Goal: Task Accomplishment & Management: Use online tool/utility

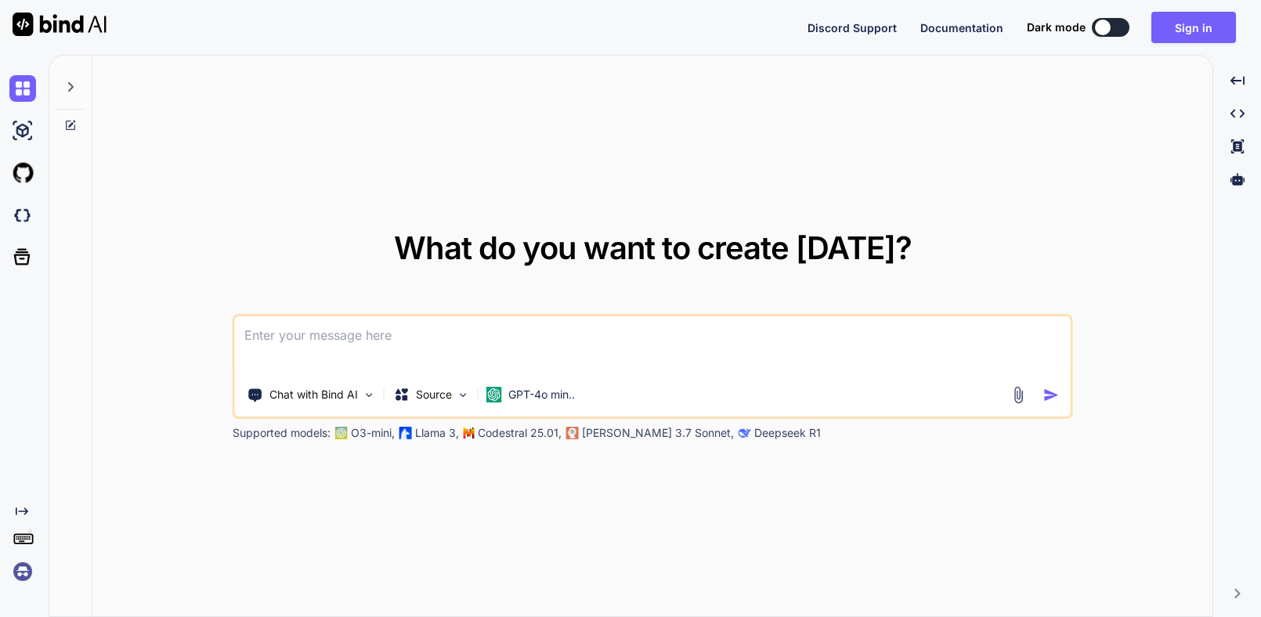
type textarea "x"
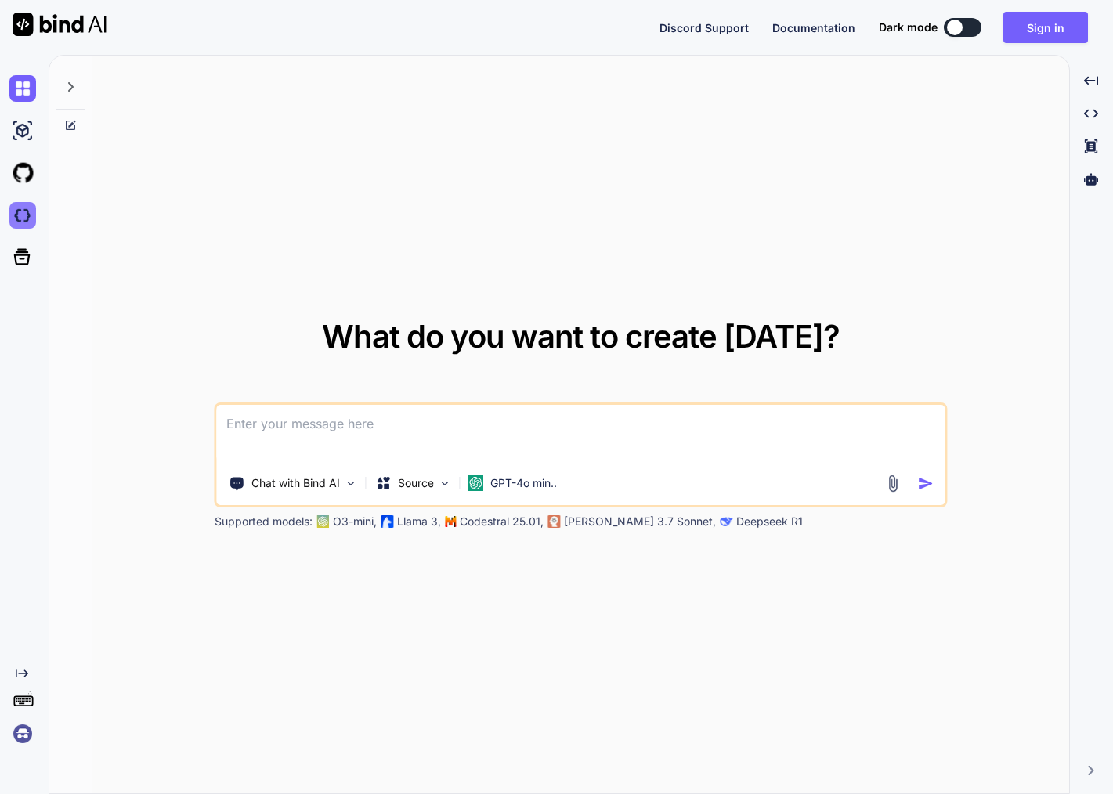
click at [28, 215] on img at bounding box center [22, 215] width 27 height 27
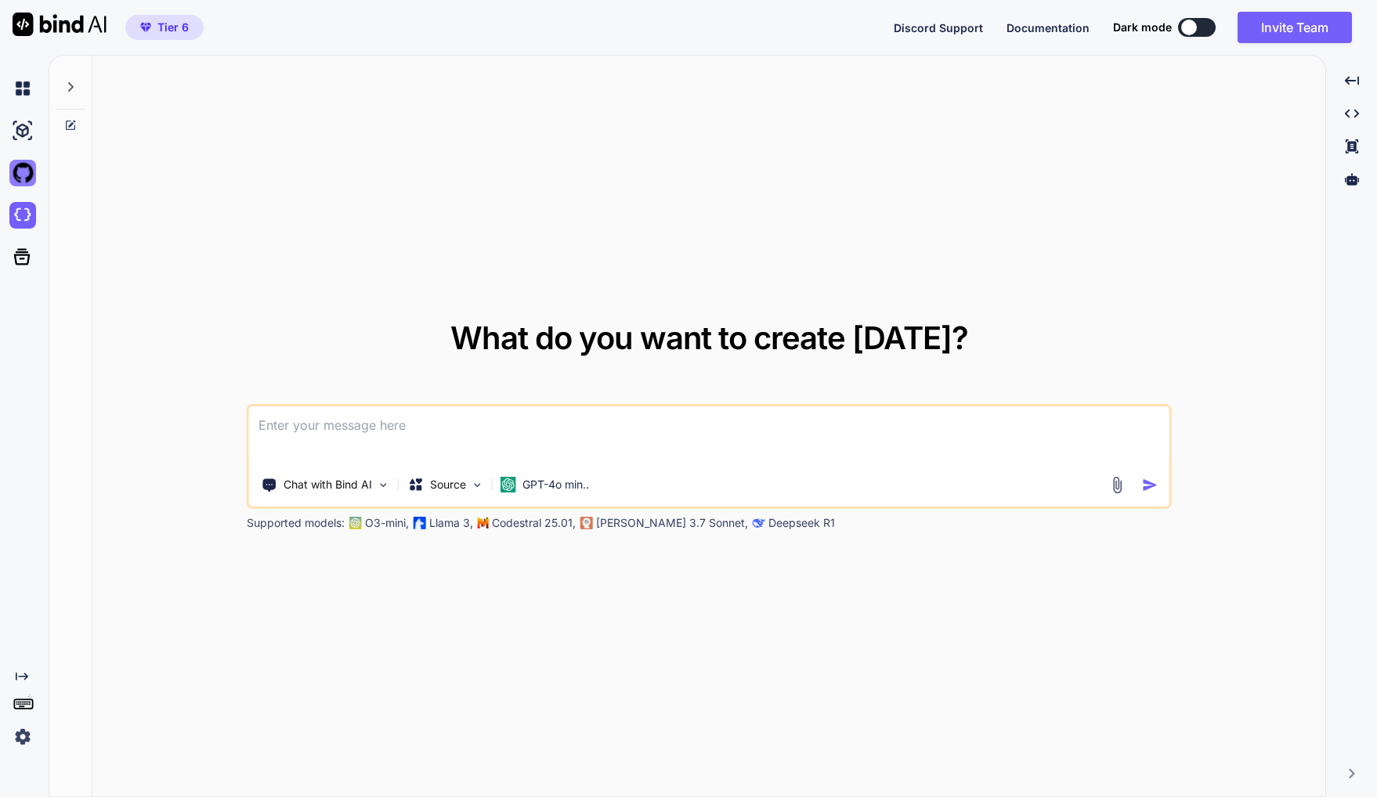
click at [21, 169] on img at bounding box center [22, 173] width 27 height 27
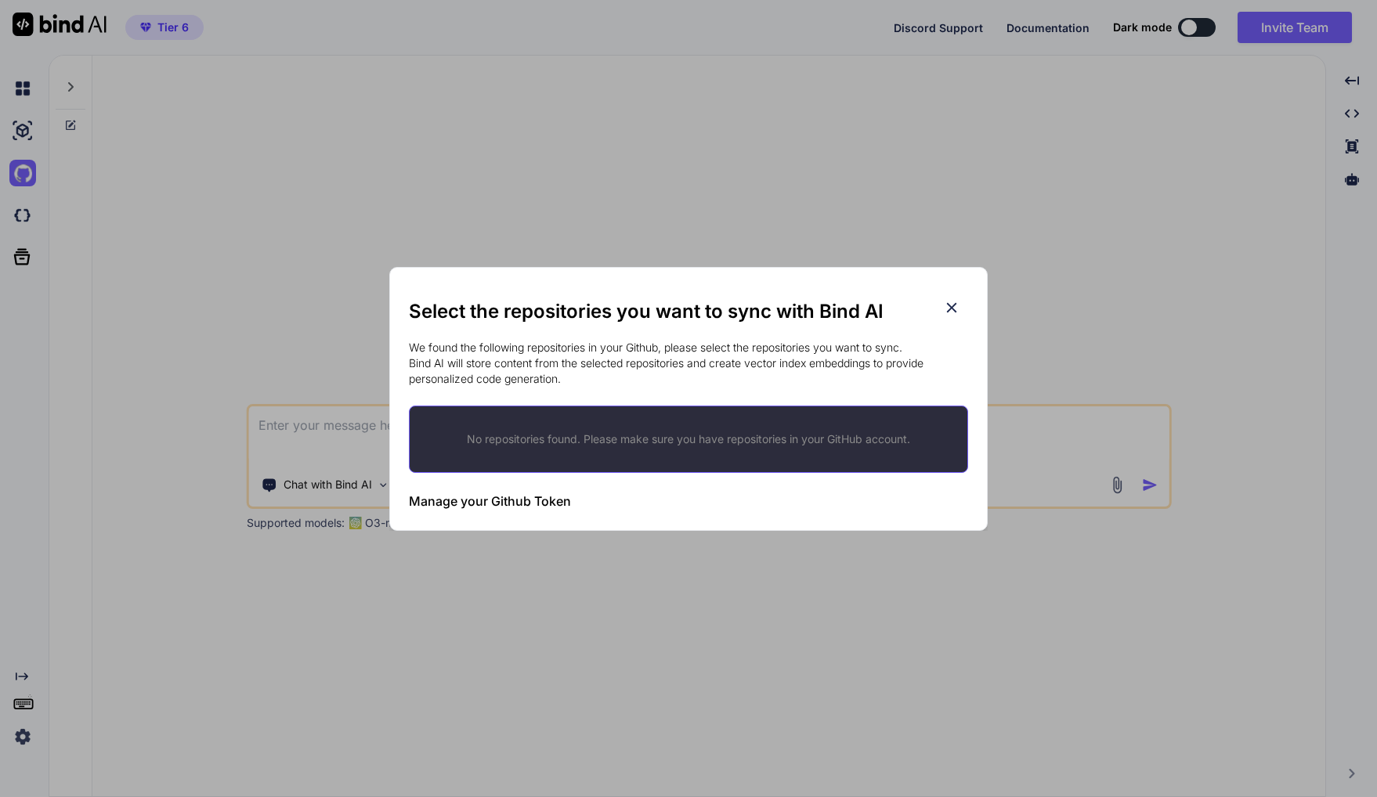
click at [949, 305] on icon at bounding box center [952, 307] width 10 height 10
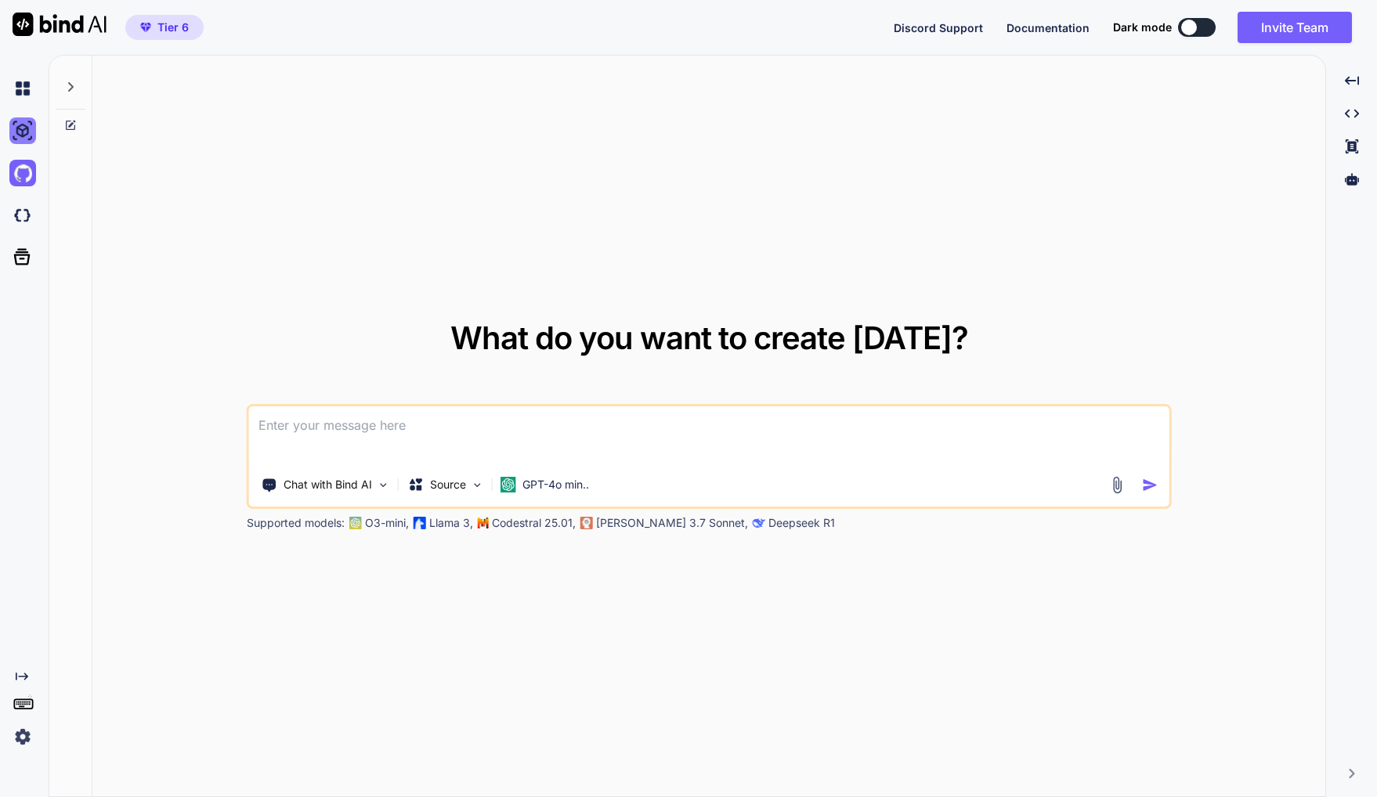
click at [27, 128] on img at bounding box center [22, 130] width 27 height 27
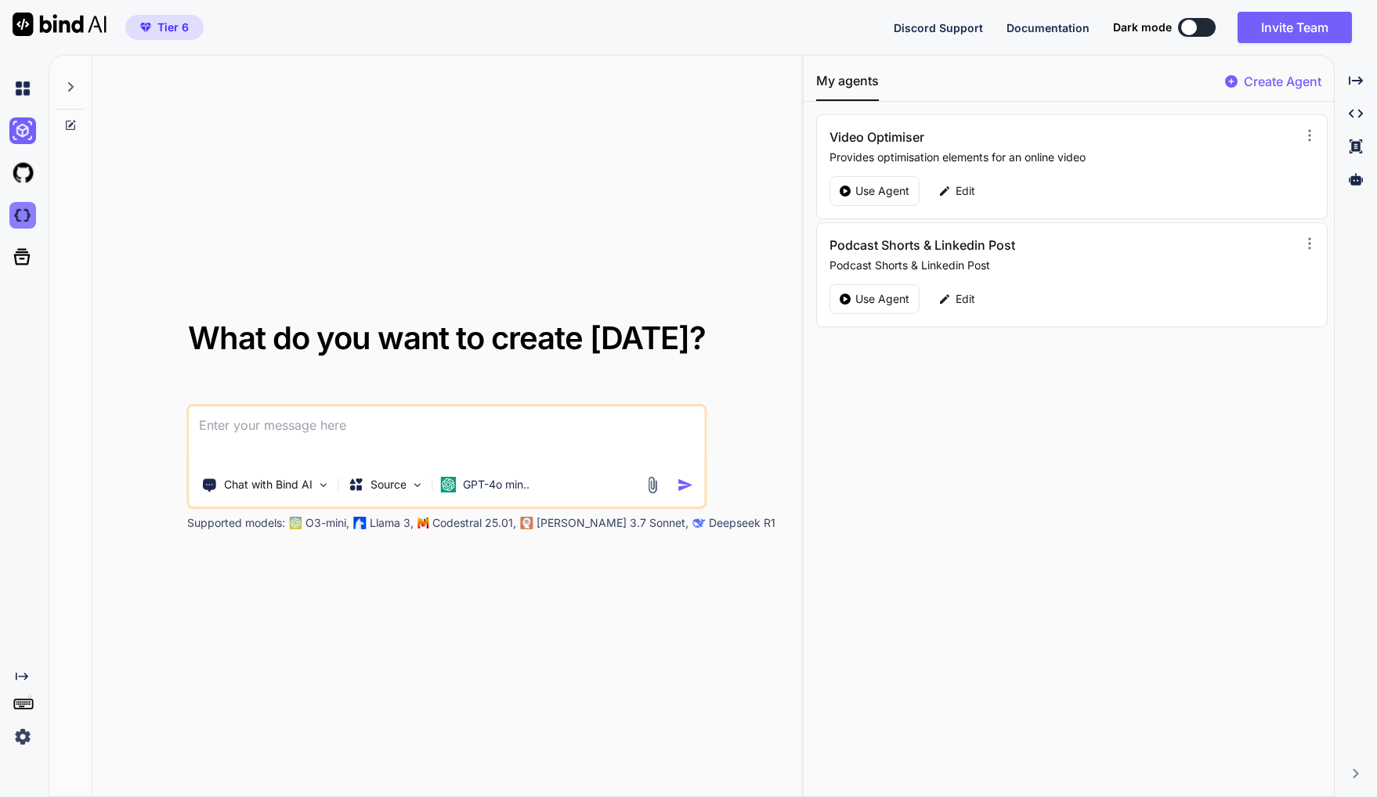
click at [19, 216] on img at bounding box center [22, 215] width 27 height 27
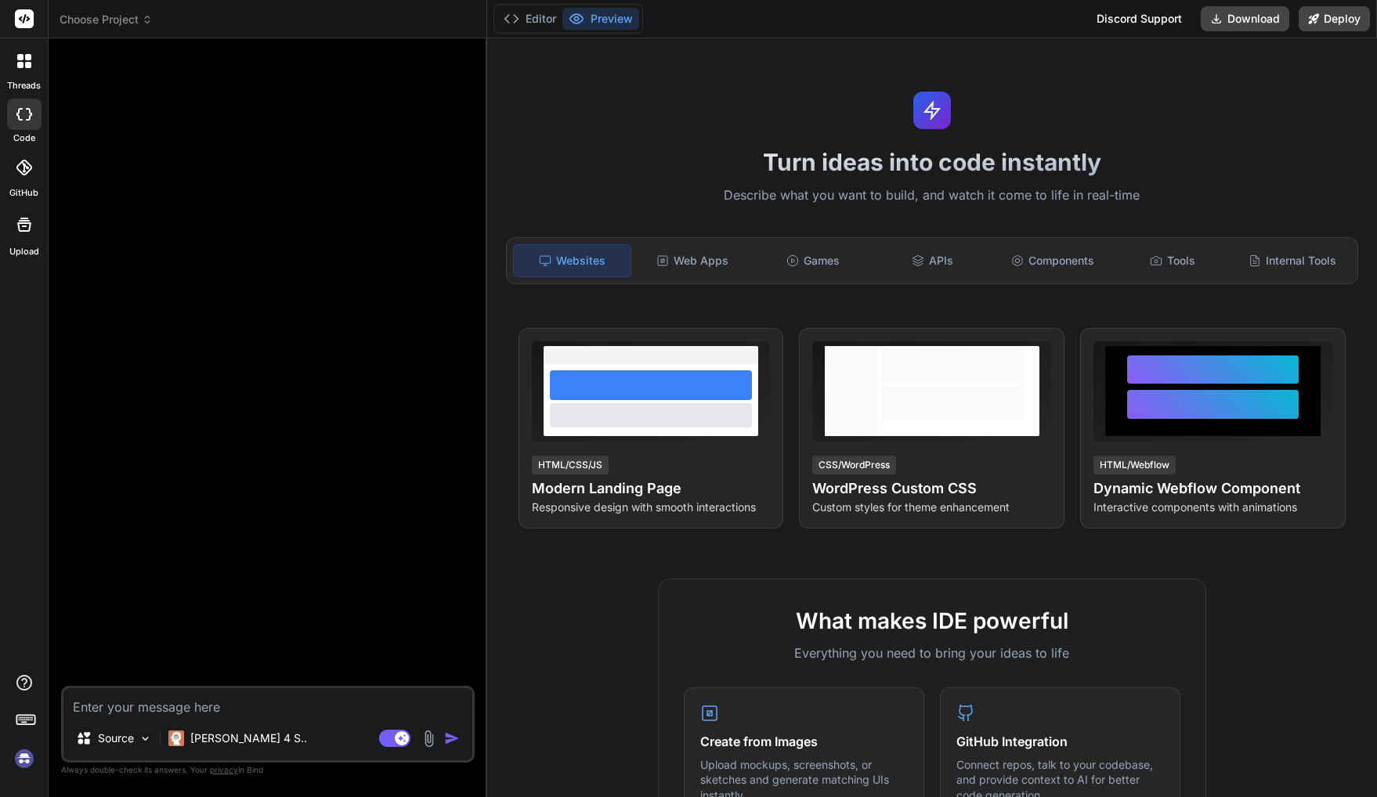
drag, startPoint x: 289, startPoint y: 357, endPoint x: 281, endPoint y: 352, distance: 9.1
click at [288, 356] on div at bounding box center [269, 368] width 410 height 635
click at [132, 12] on span "Choose Project" at bounding box center [106, 20] width 93 height 16
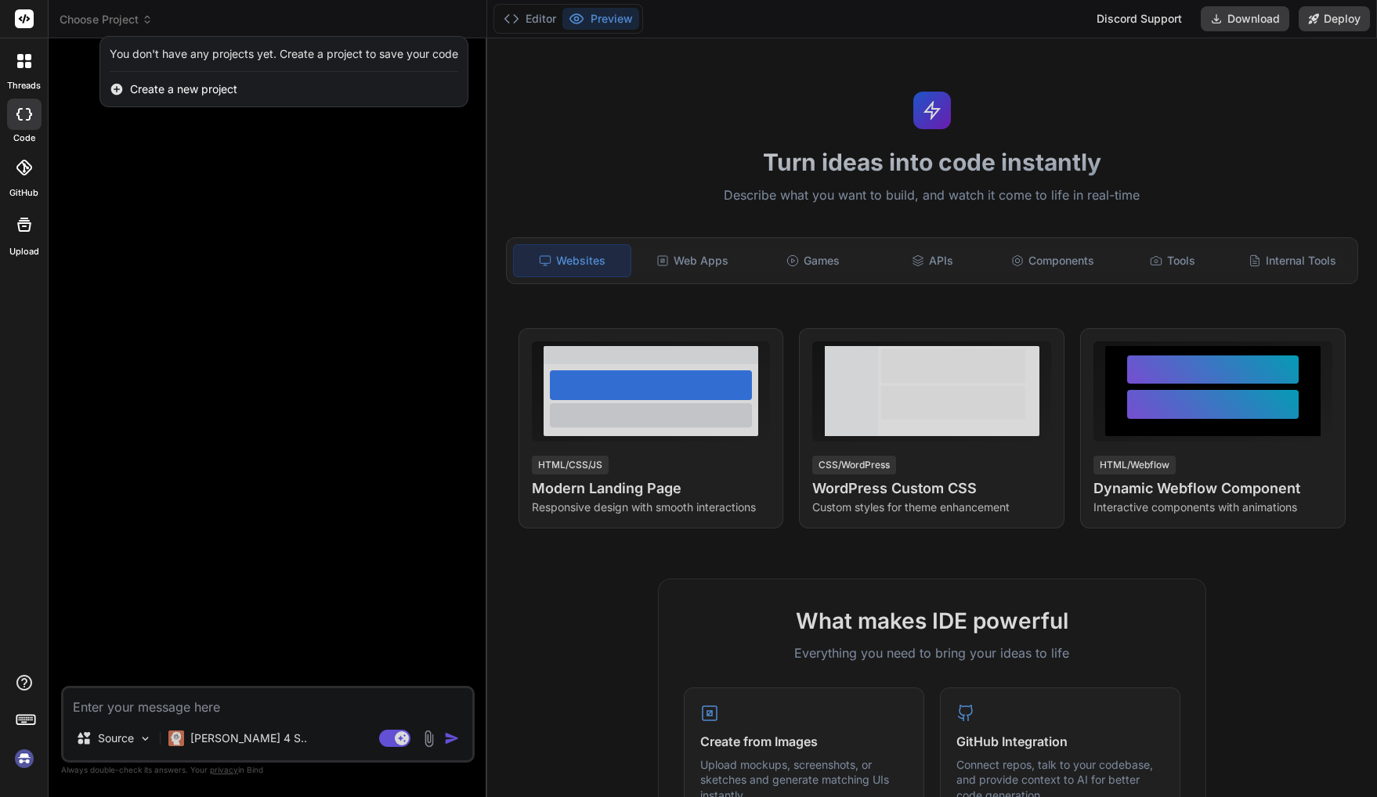
click at [295, 327] on div at bounding box center [688, 398] width 1377 height 797
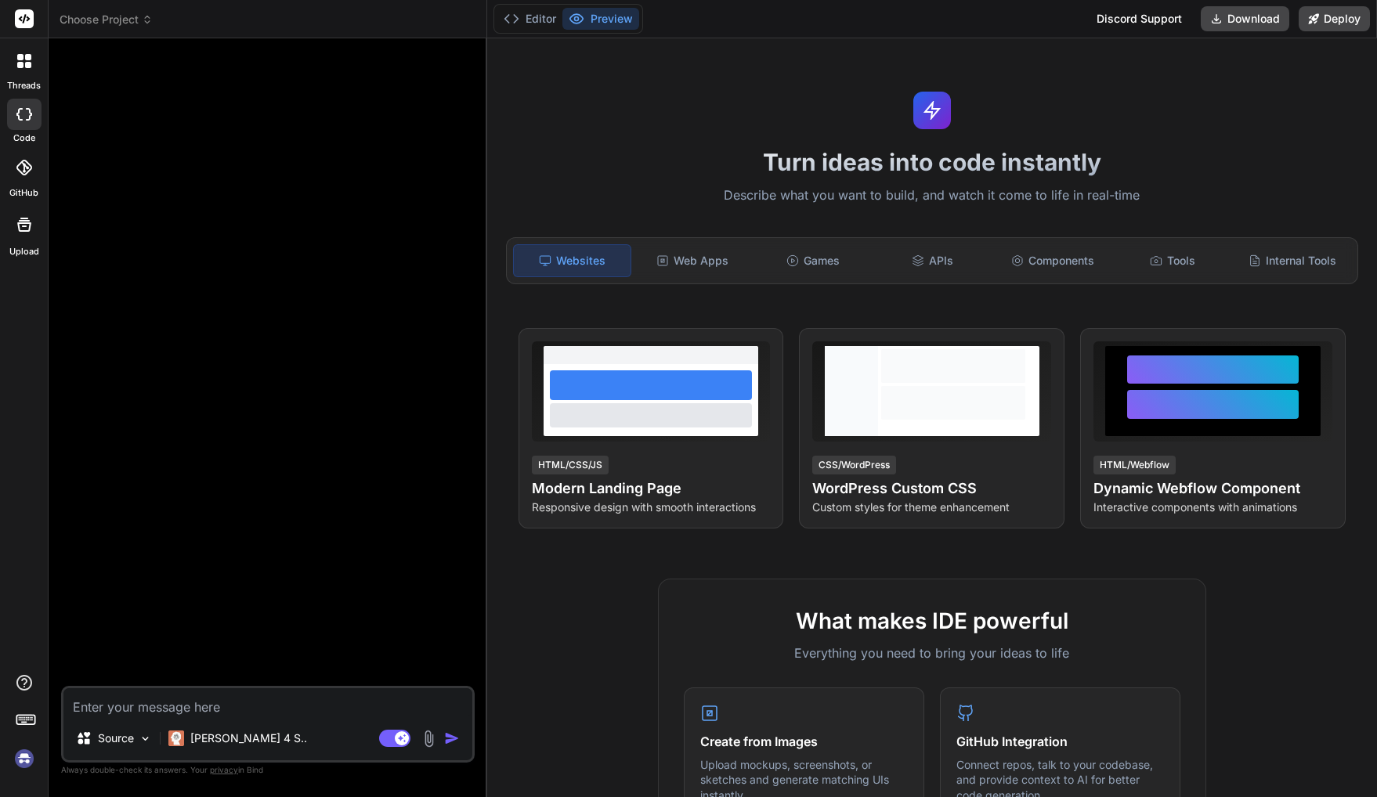
click at [153, 23] on icon at bounding box center [147, 19] width 11 height 11
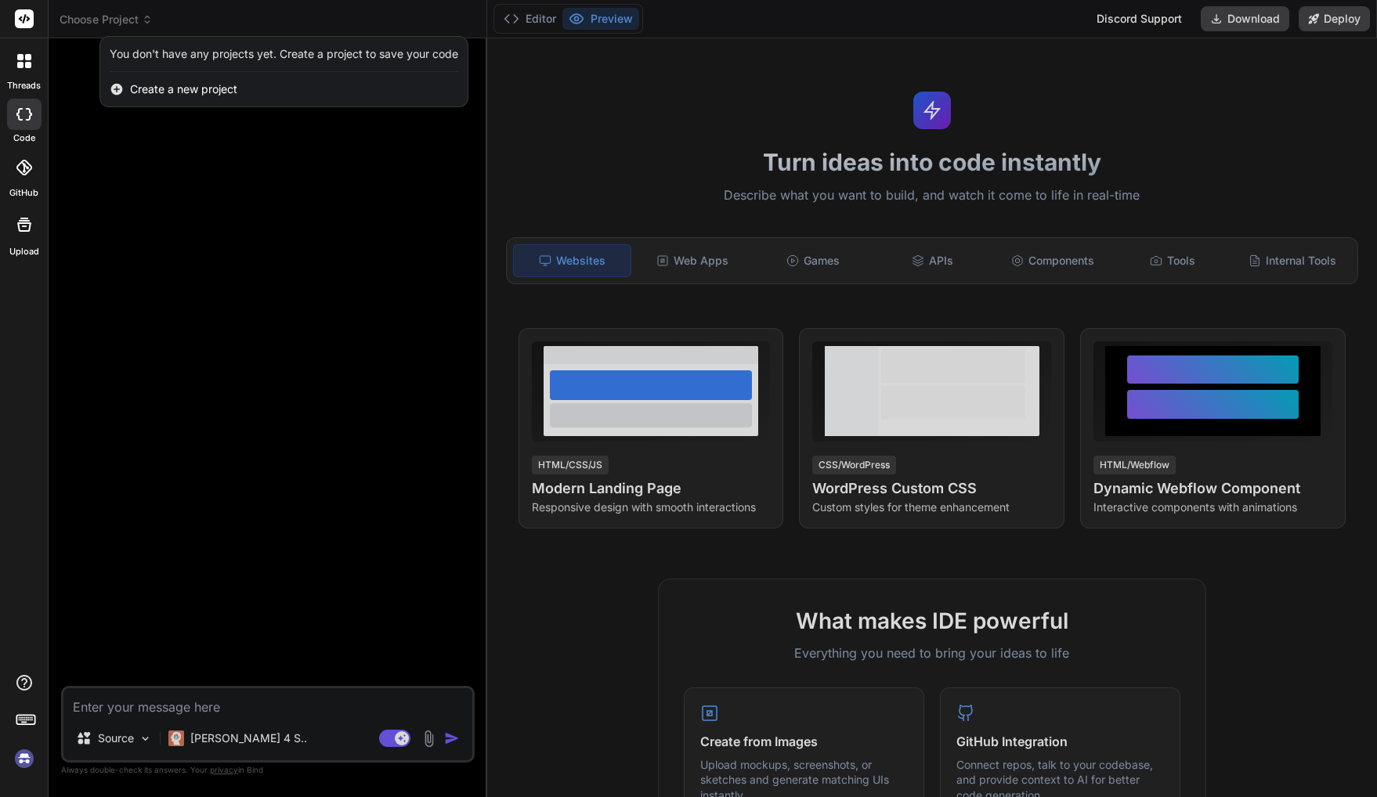
drag, startPoint x: 206, startPoint y: 233, endPoint x: 179, endPoint y: 193, distance: 48.4
click at [204, 231] on div at bounding box center [688, 398] width 1377 height 797
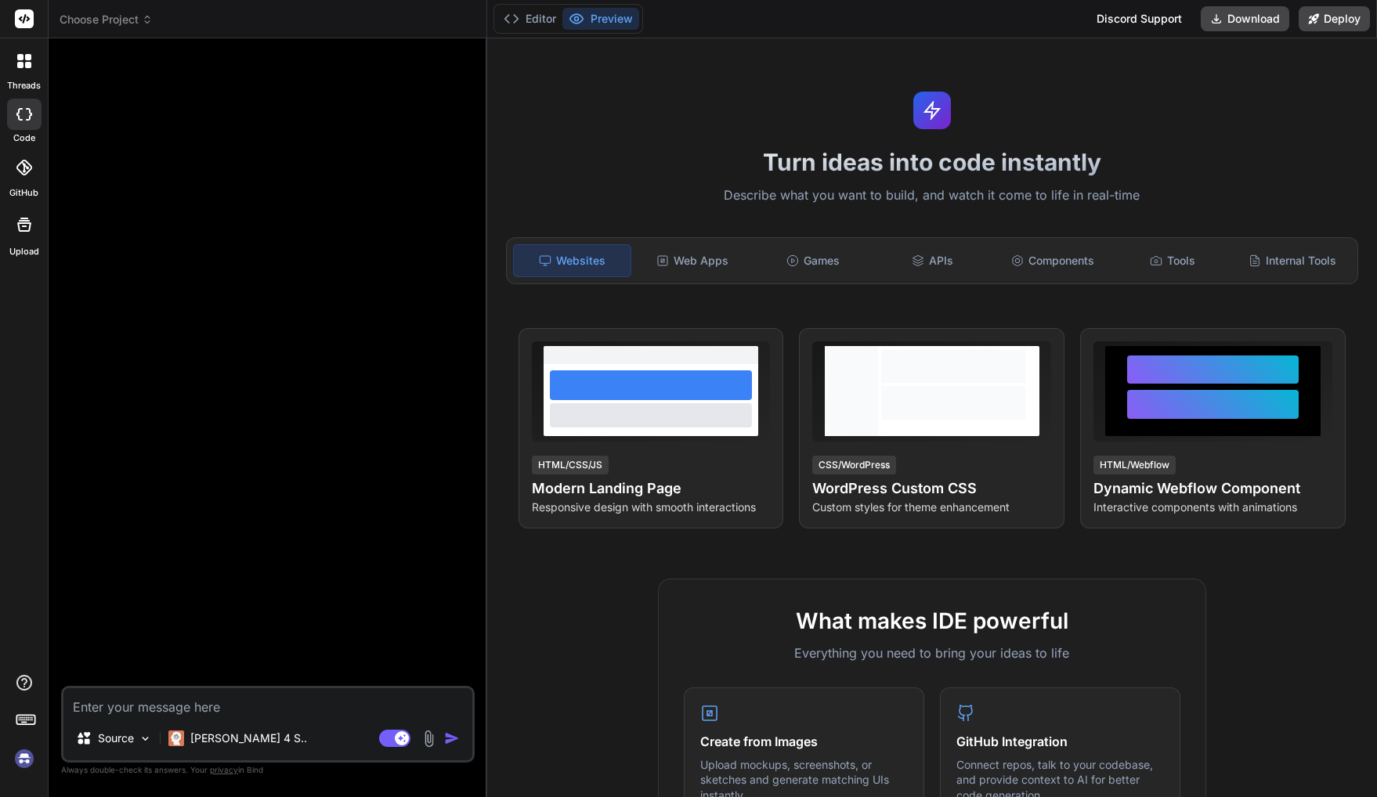
click at [28, 23] on rect at bounding box center [24, 18] width 19 height 19
click at [27, 756] on img at bounding box center [24, 759] width 27 height 27
type textarea "x"
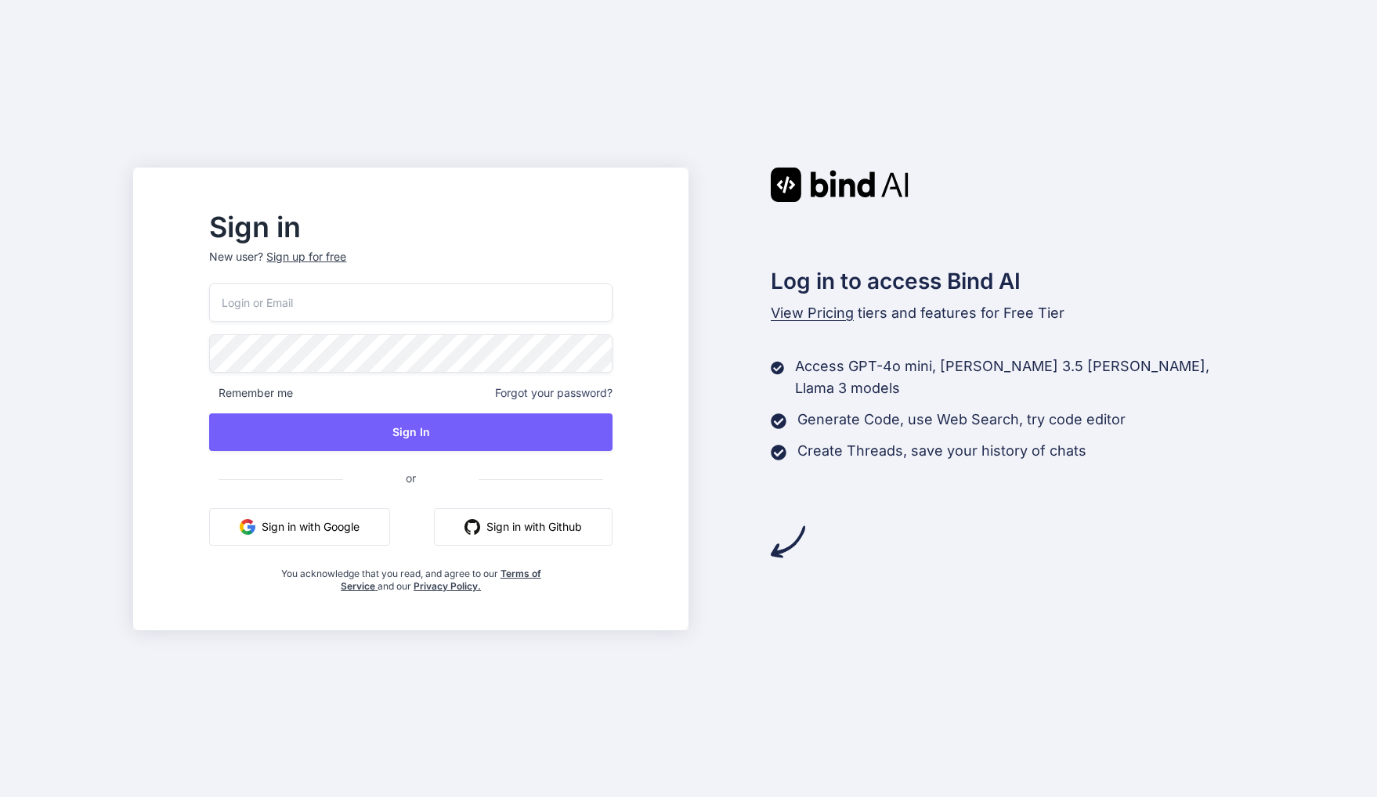
click at [407, 320] on input "email" at bounding box center [410, 302] width 403 height 38
type input "timpetch@googlemail.com"
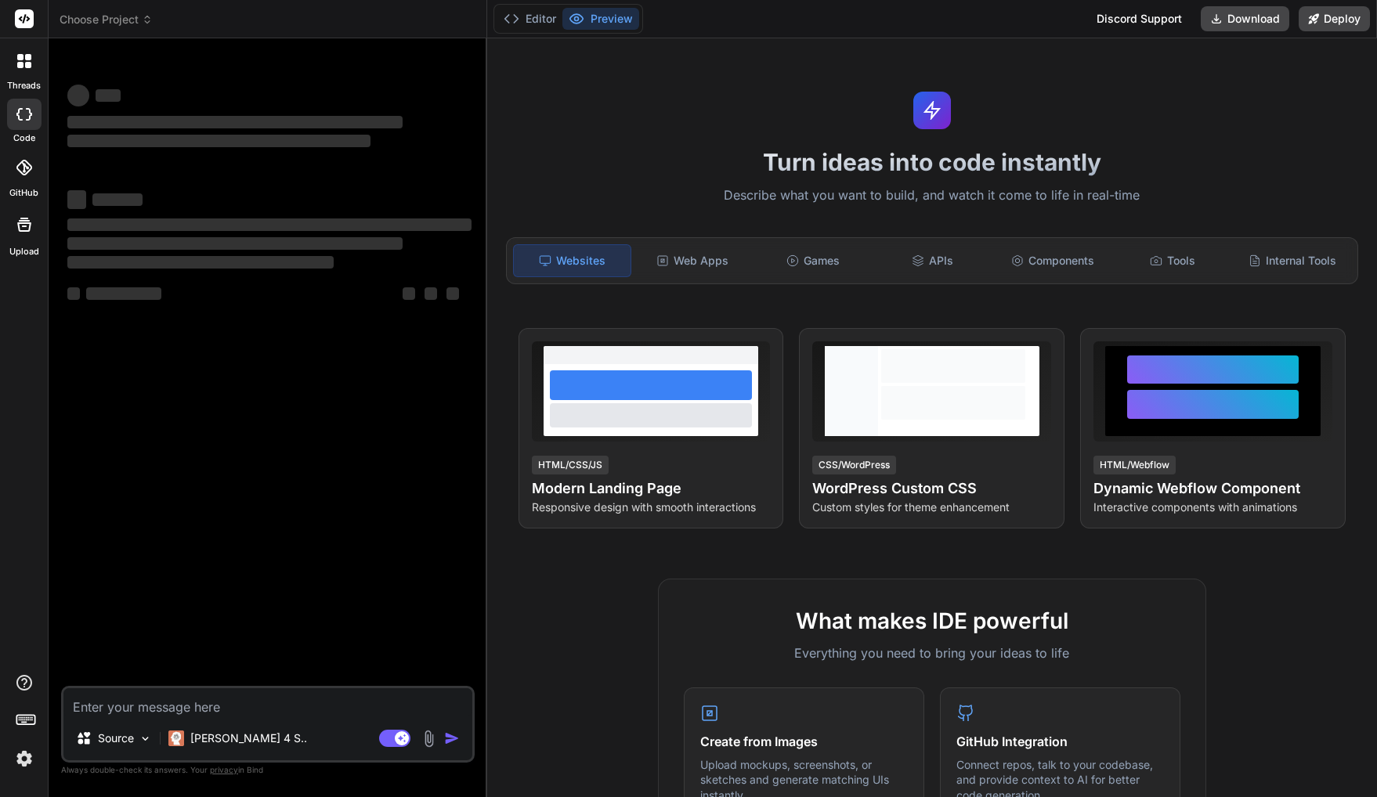
click at [135, 12] on span "Choose Project" at bounding box center [106, 20] width 93 height 16
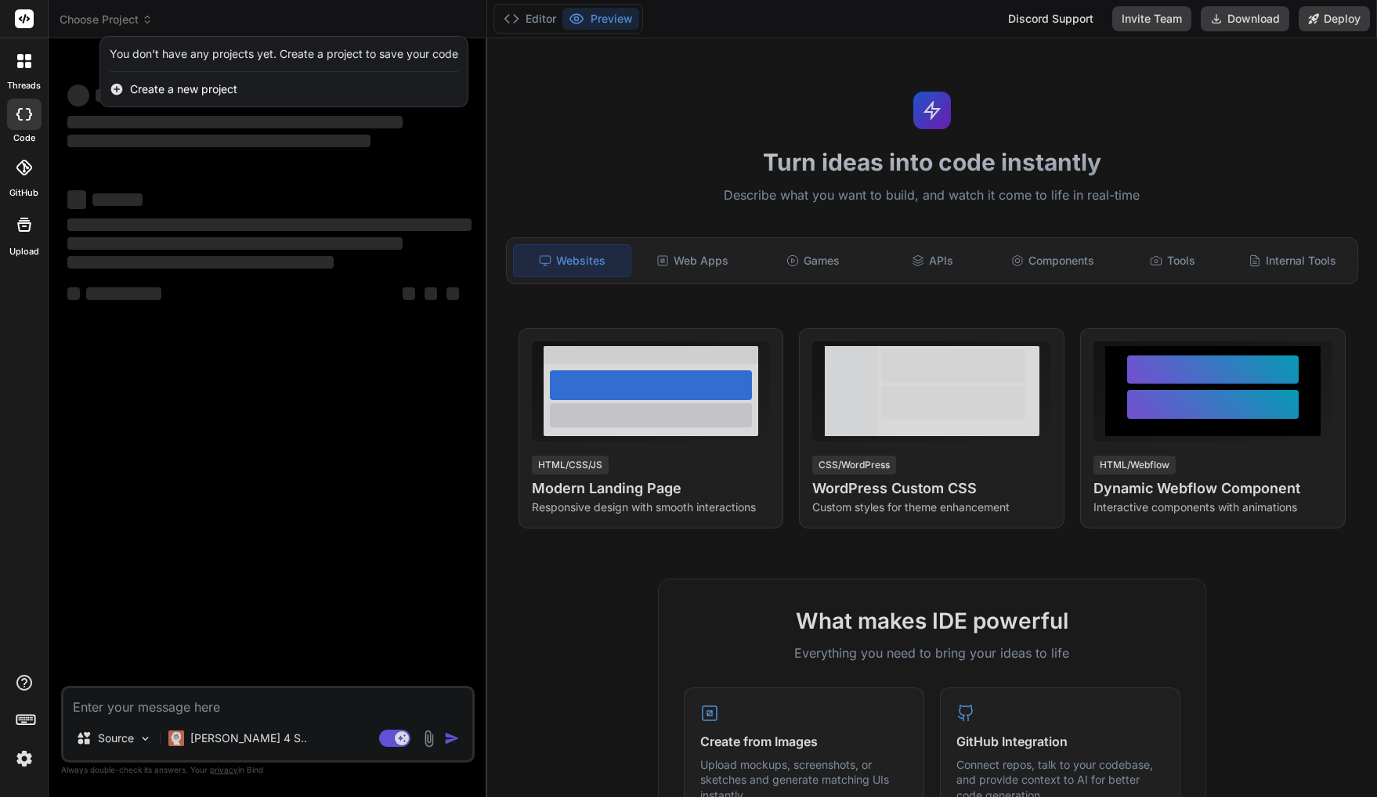
click at [140, 14] on div at bounding box center [688, 398] width 1377 height 797
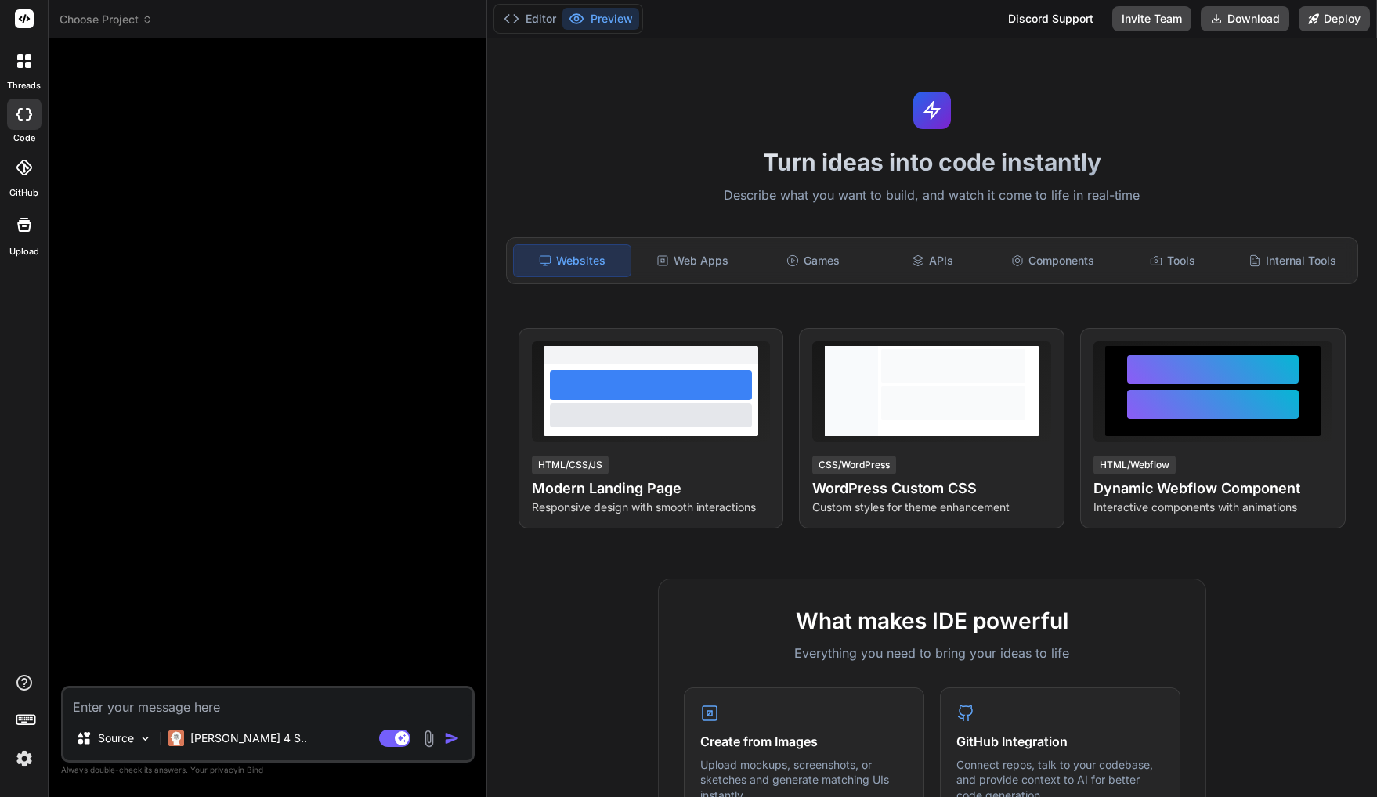
click at [135, 18] on span "Choose Project" at bounding box center [106, 20] width 93 height 16
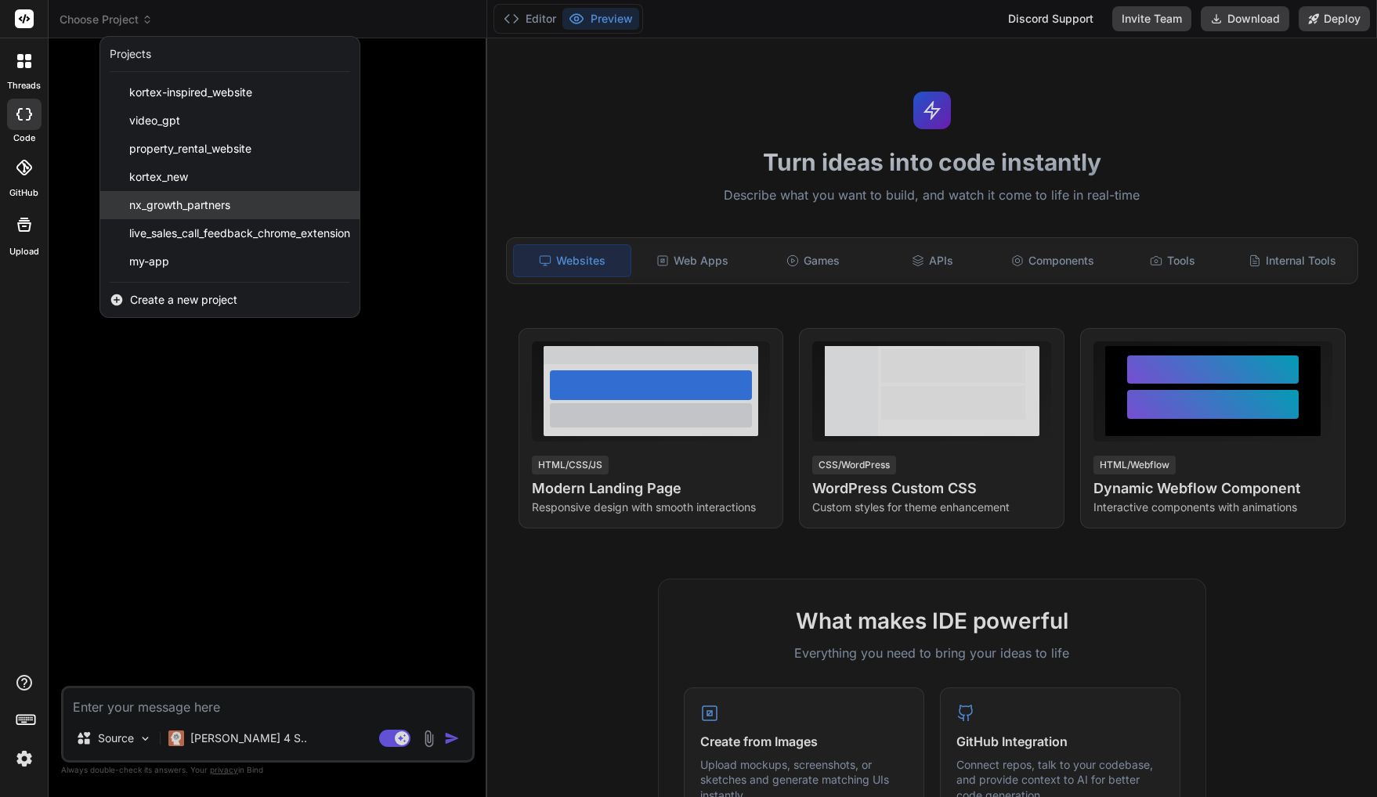
click at [186, 202] on span "nx_growth_partners" at bounding box center [179, 205] width 101 height 16
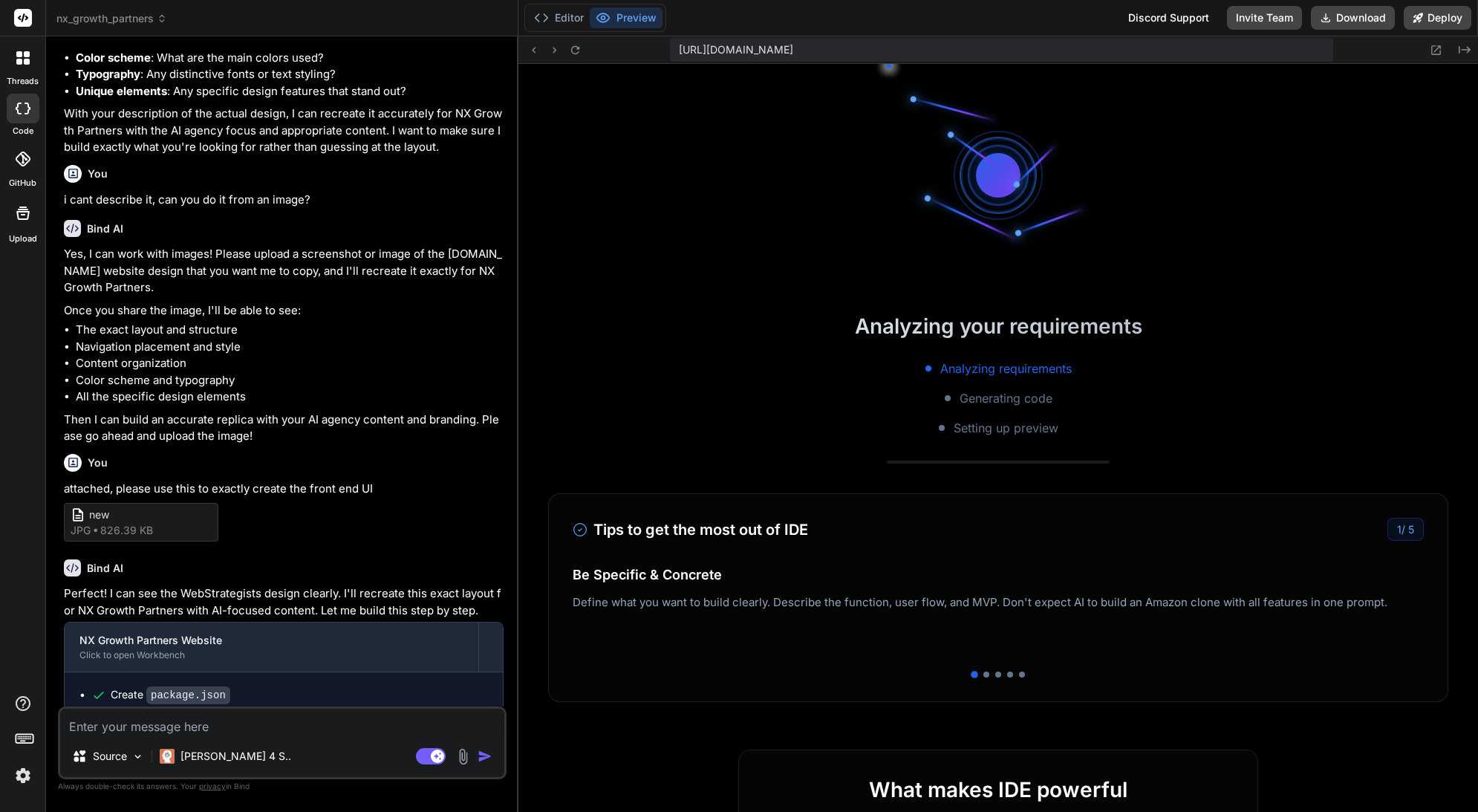
scroll to position [423, 0]
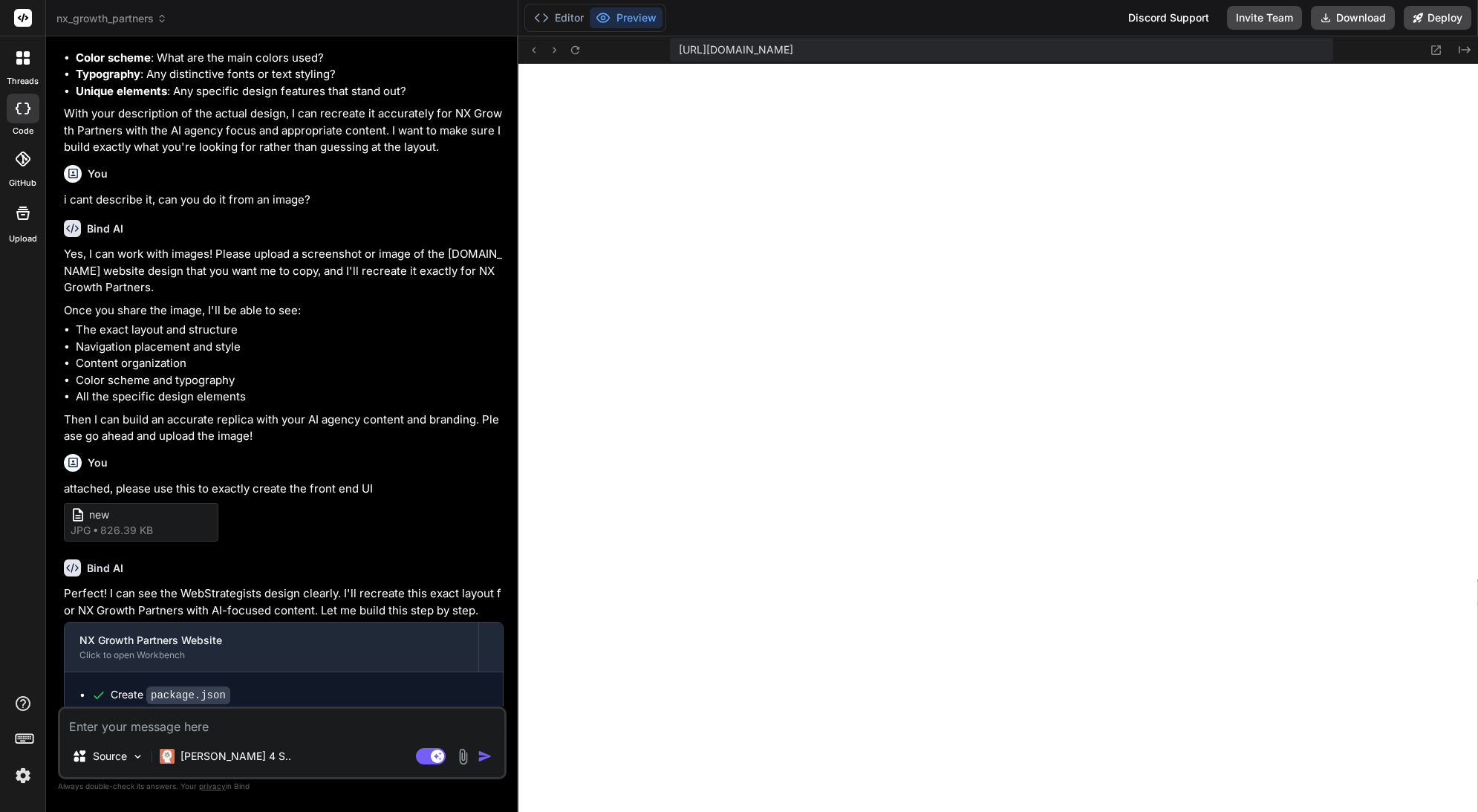
type textarea "x"
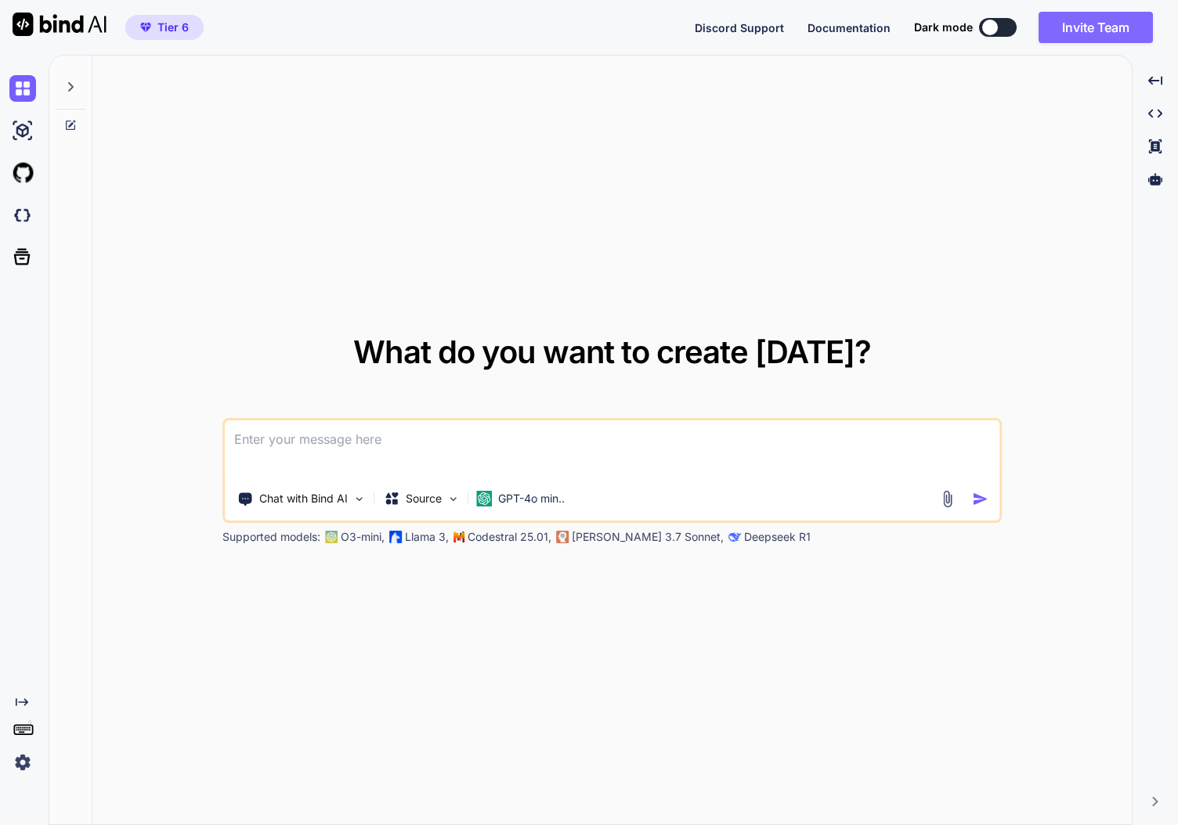
click at [1127, 31] on button "Invite Team" at bounding box center [1095, 27] width 114 height 31
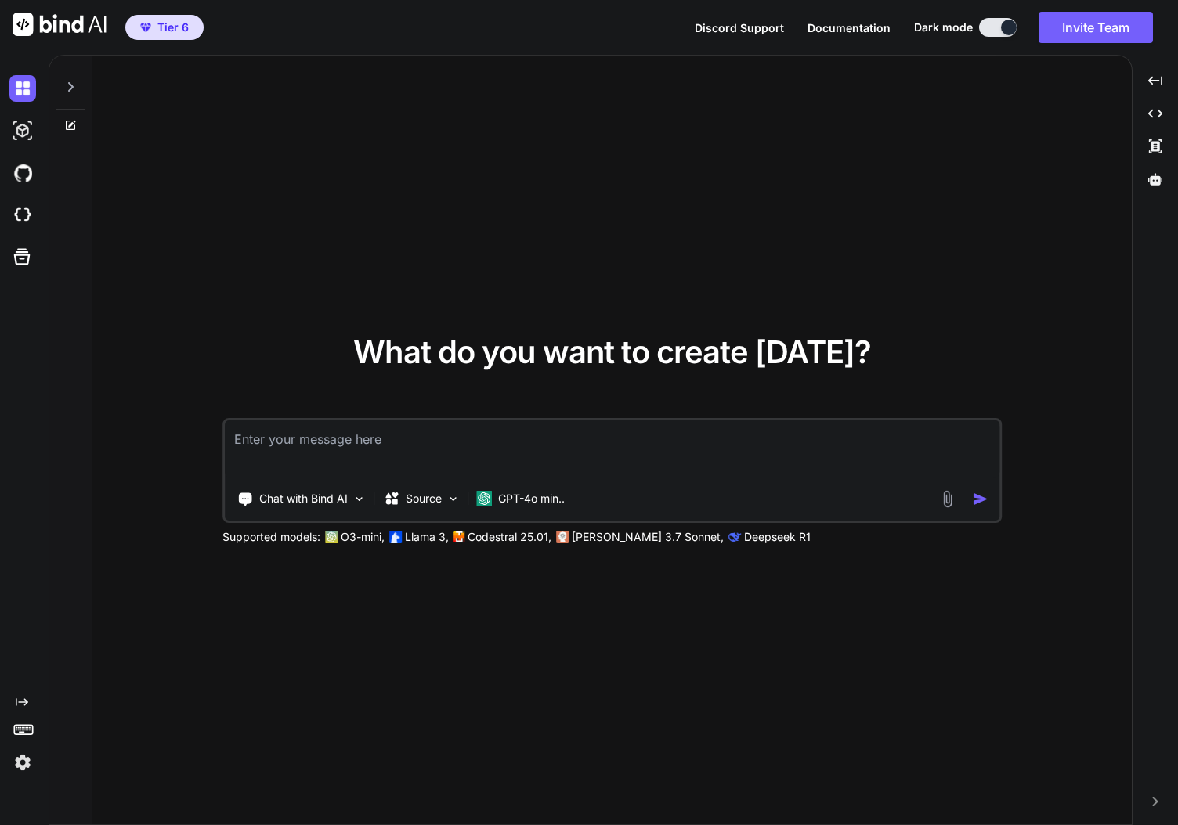
drag, startPoint x: 481, startPoint y: 259, endPoint x: 430, endPoint y: 261, distance: 50.9
click at [478, 260] on div "What do you want to create [DATE]? Chat with Bind AI Source GPT-4o min.. Suppor…" at bounding box center [611, 441] width 1039 height 771
type textarea "x"
click at [30, 216] on img at bounding box center [22, 215] width 27 height 27
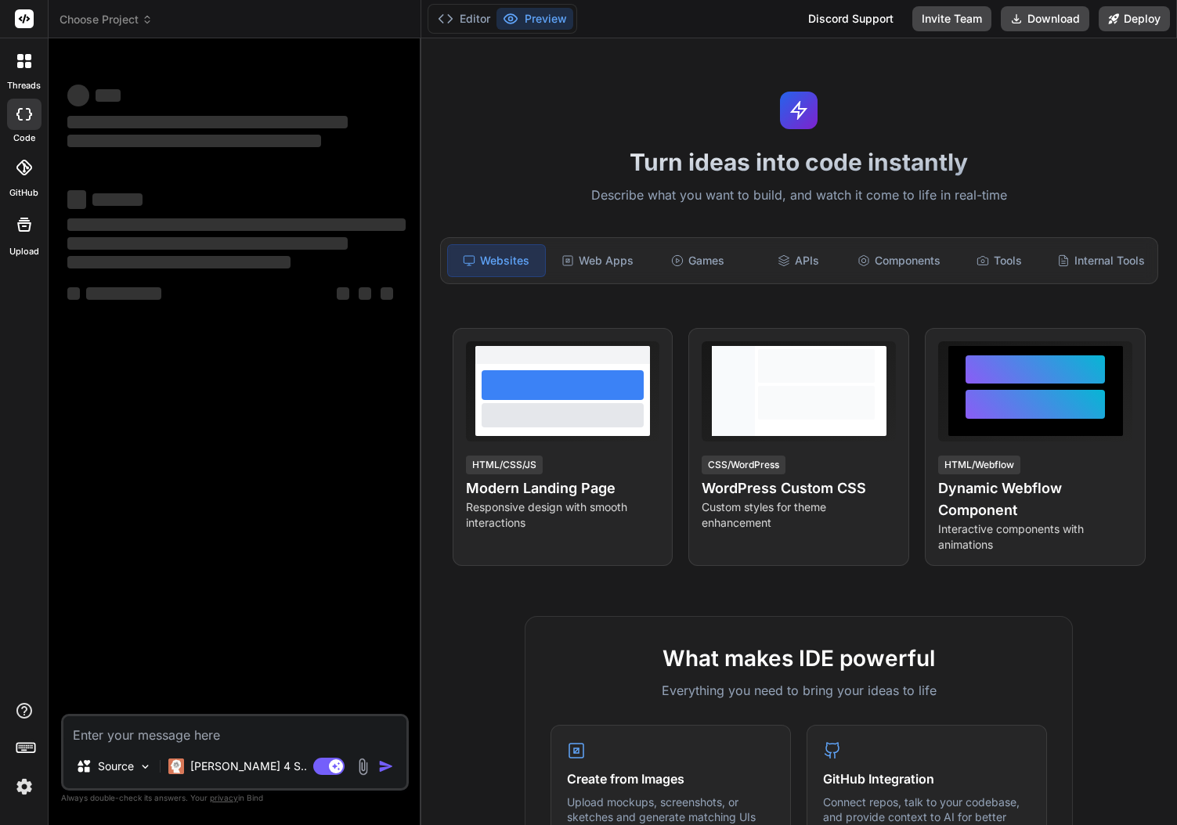
click at [117, 9] on header "Choose Project Created with Pixso." at bounding box center [235, 19] width 373 height 38
click at [146, 19] on icon at bounding box center [147, 19] width 11 height 11
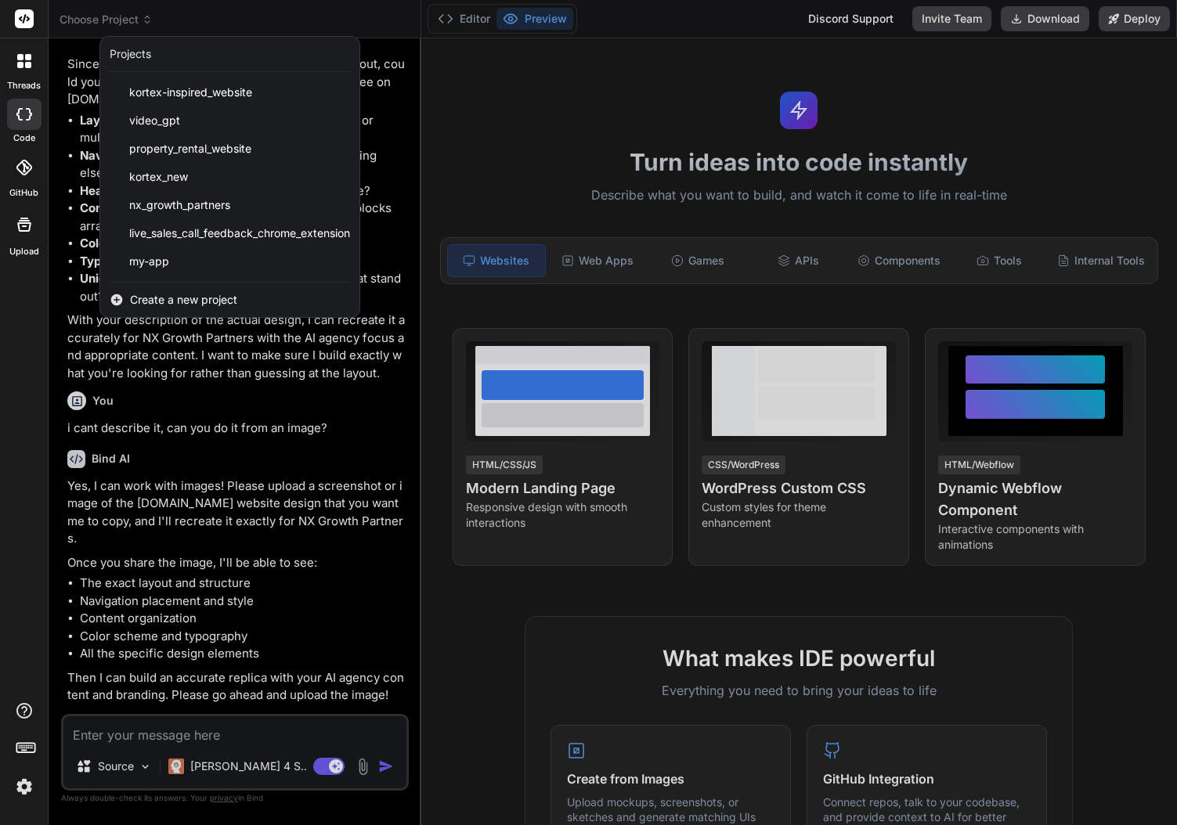
scroll to position [994, 0]
click at [213, 91] on span "kortex-inspired_website" at bounding box center [190, 93] width 123 height 16
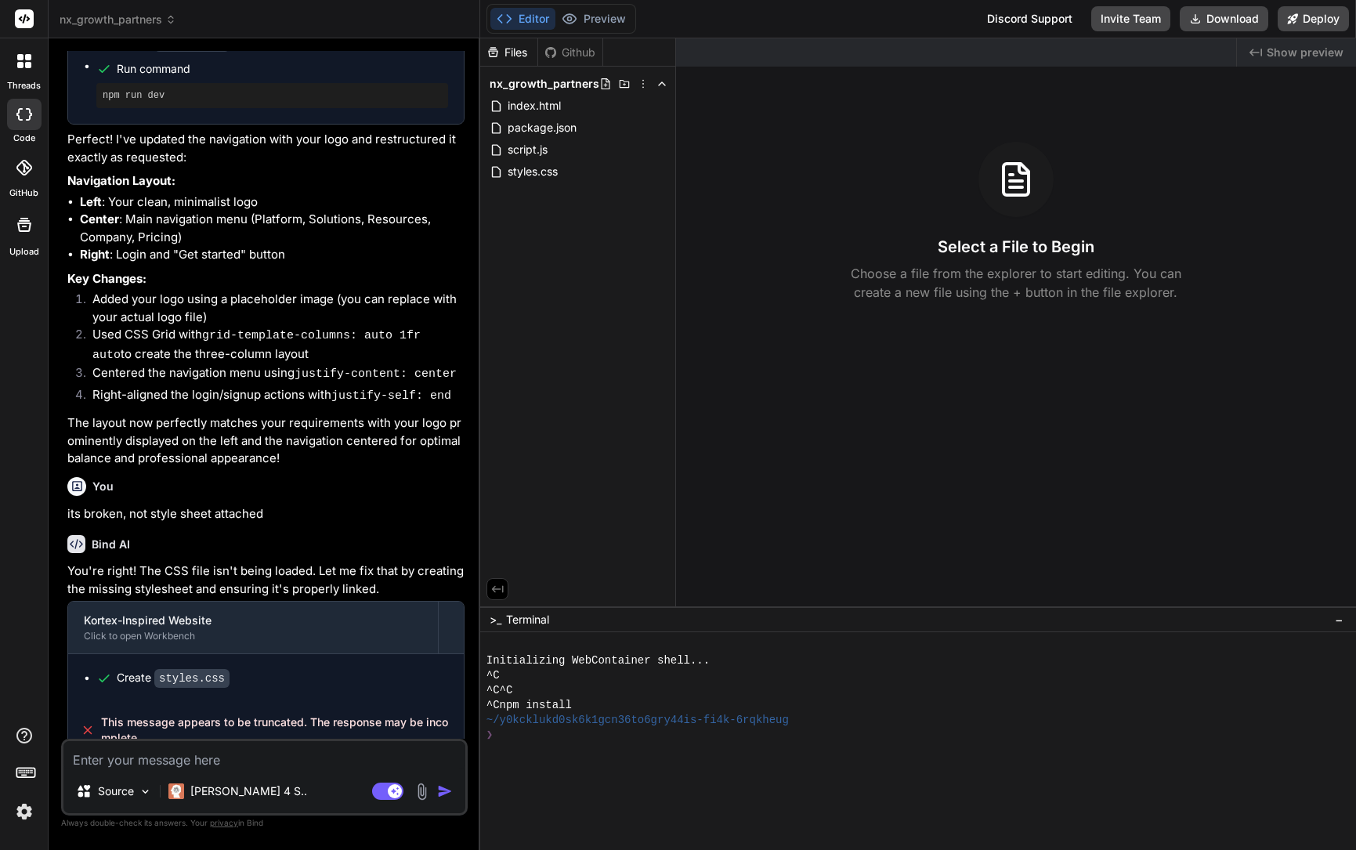
scroll to position [1796, 0]
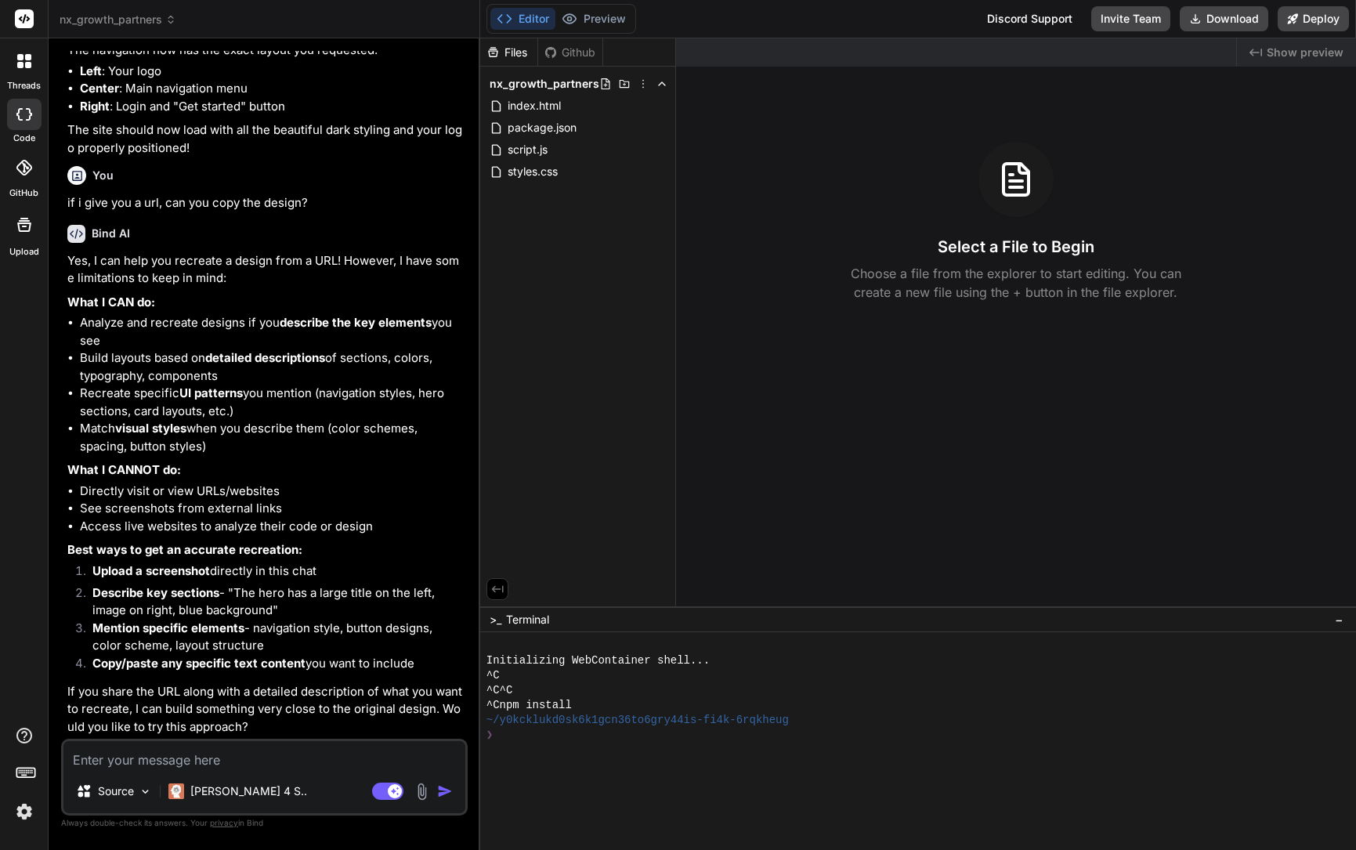
click at [169, 15] on icon at bounding box center [170, 19] width 11 height 11
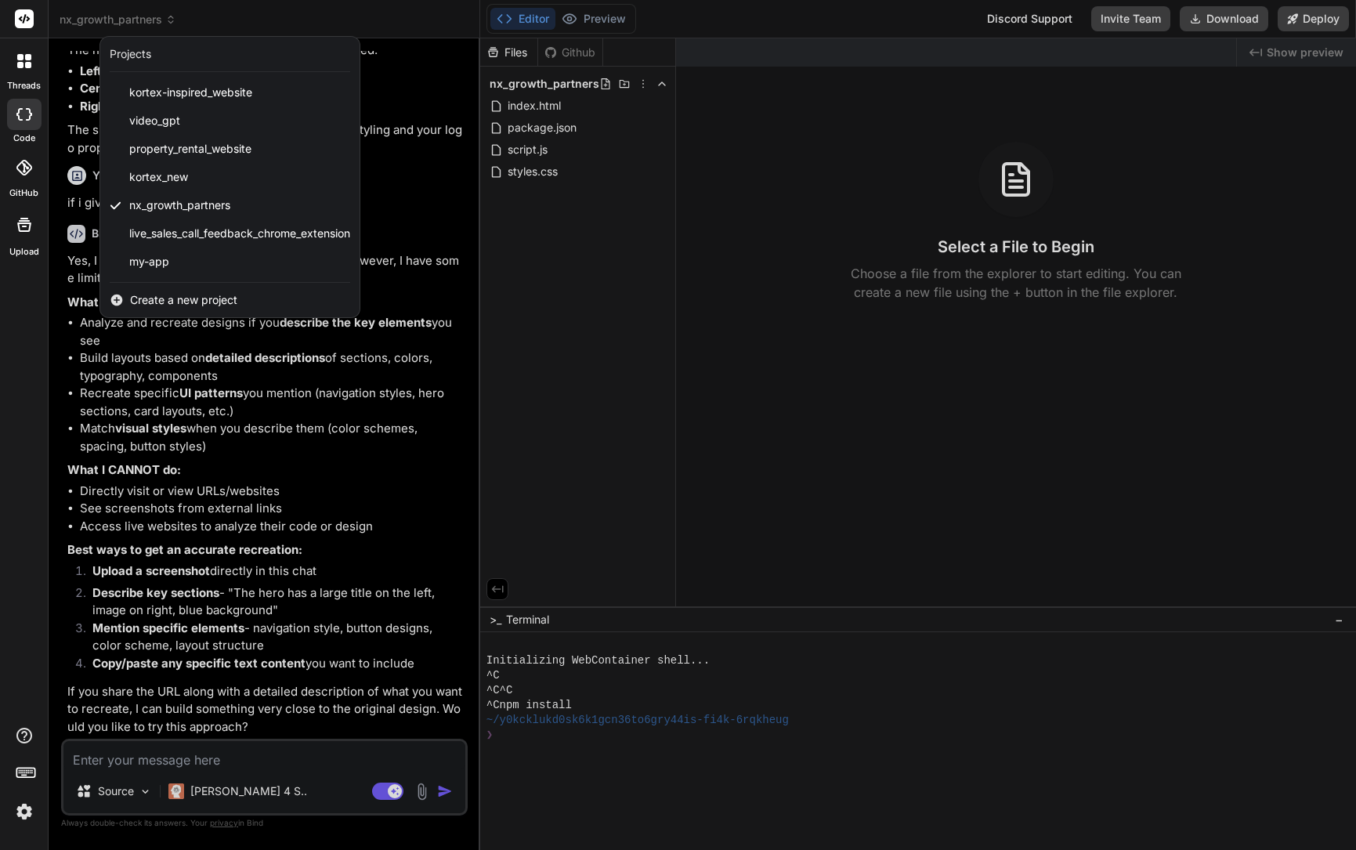
click at [1013, 225] on div at bounding box center [678, 425] width 1356 height 850
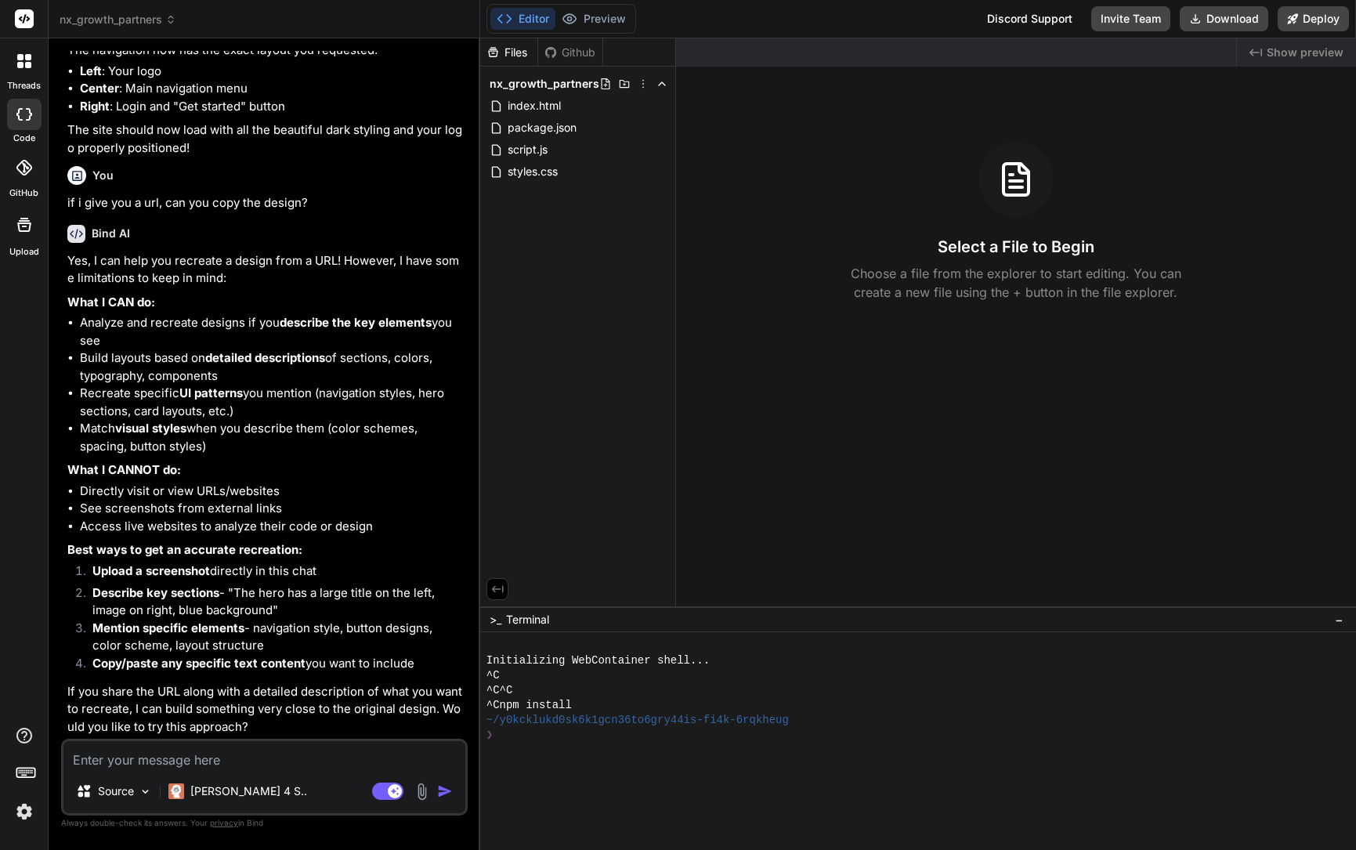
click at [279, 184] on div "You" at bounding box center [265, 175] width 397 height 19
click at [143, 27] on header "nx_growth_partners Created with Pixso." at bounding box center [264, 19] width 431 height 38
click at [156, 18] on span "nx_growth_partners" at bounding box center [118, 20] width 117 height 16
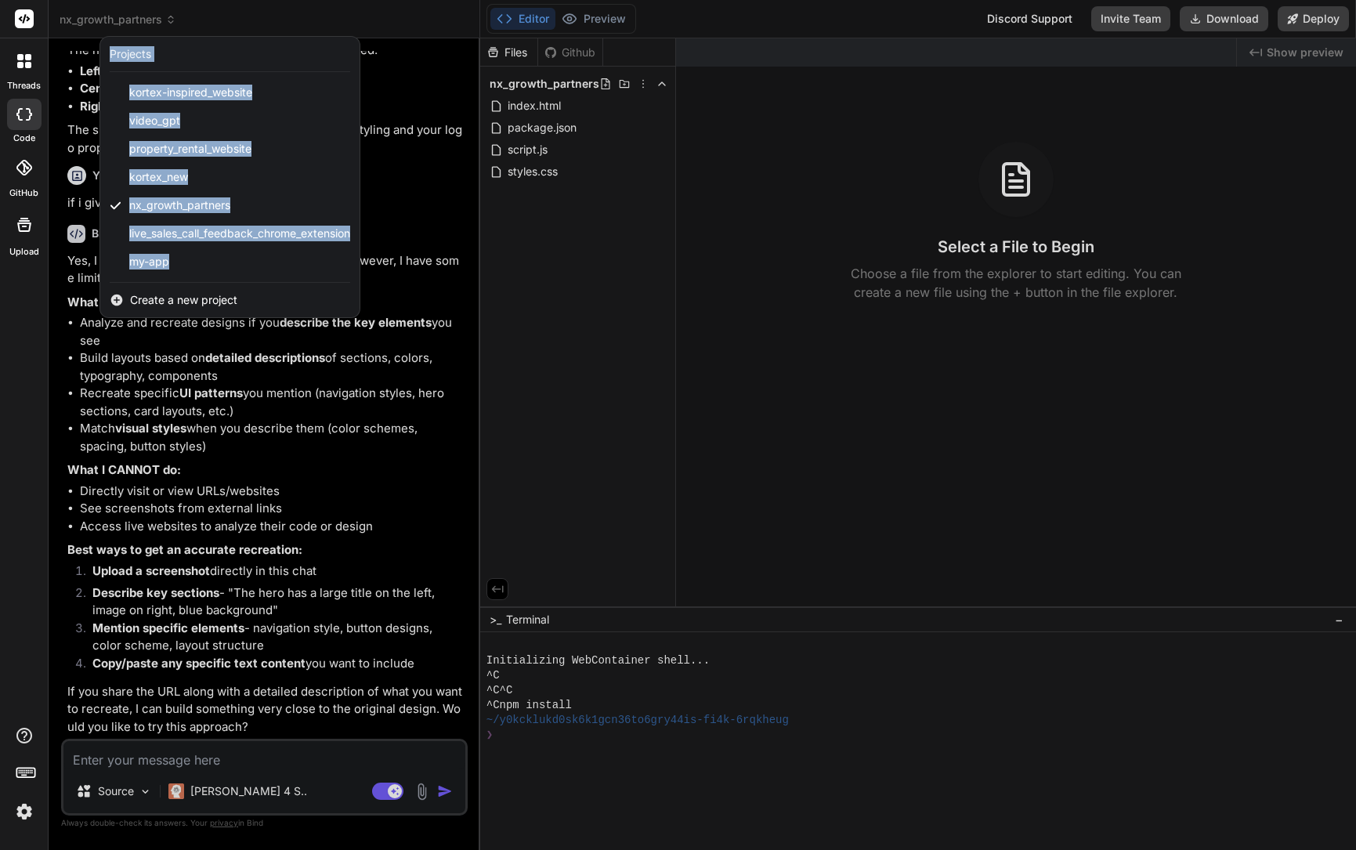
drag, startPoint x: 248, startPoint y: 262, endPoint x: 421, endPoint y: 183, distance: 189.6
click at [421, 38] on header "nx_growth_partners Created with Pixso. Projects kortex-inspired_website video_g…" at bounding box center [264, 19] width 431 height 38
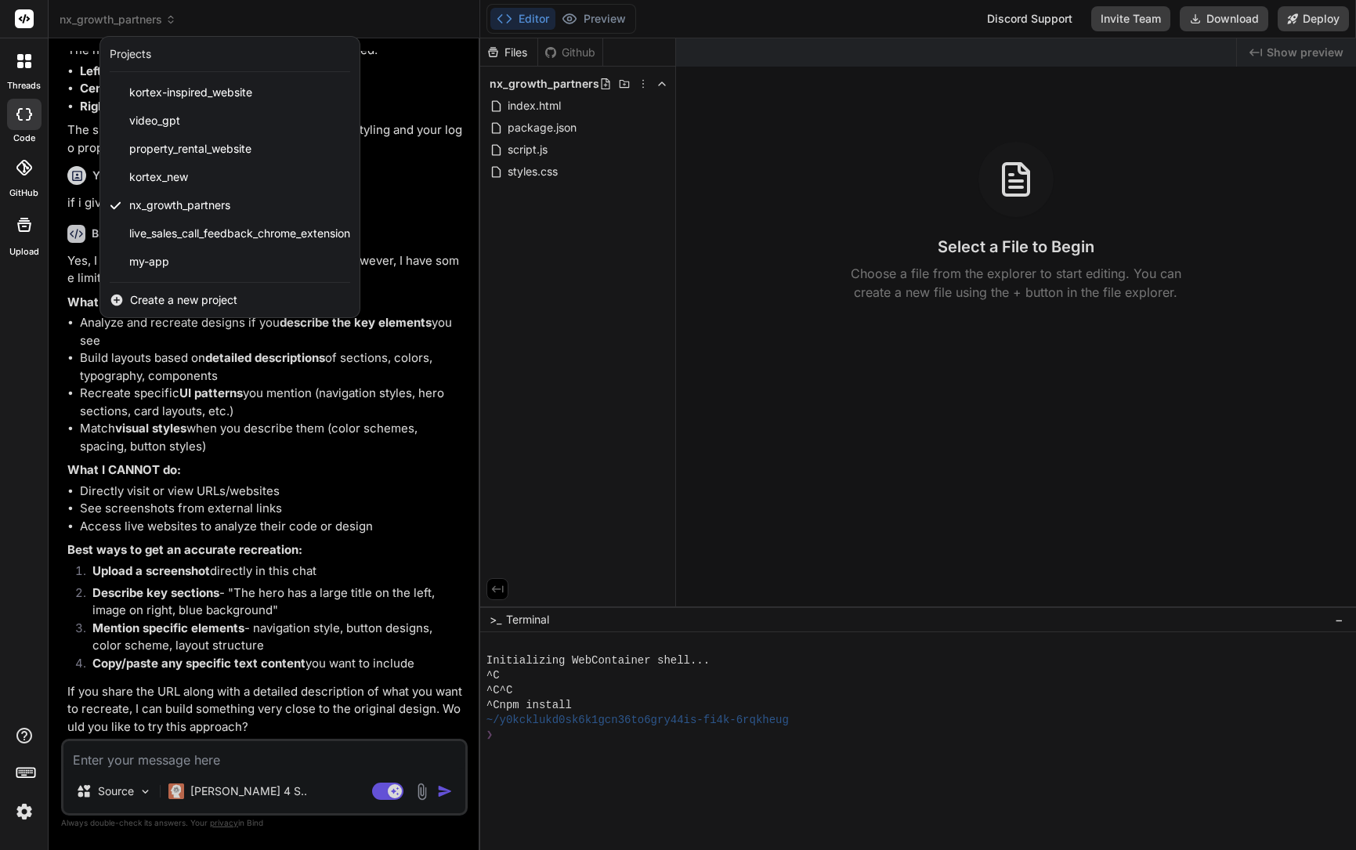
click at [197, 301] on span "Create a new project" at bounding box center [183, 300] width 107 height 16
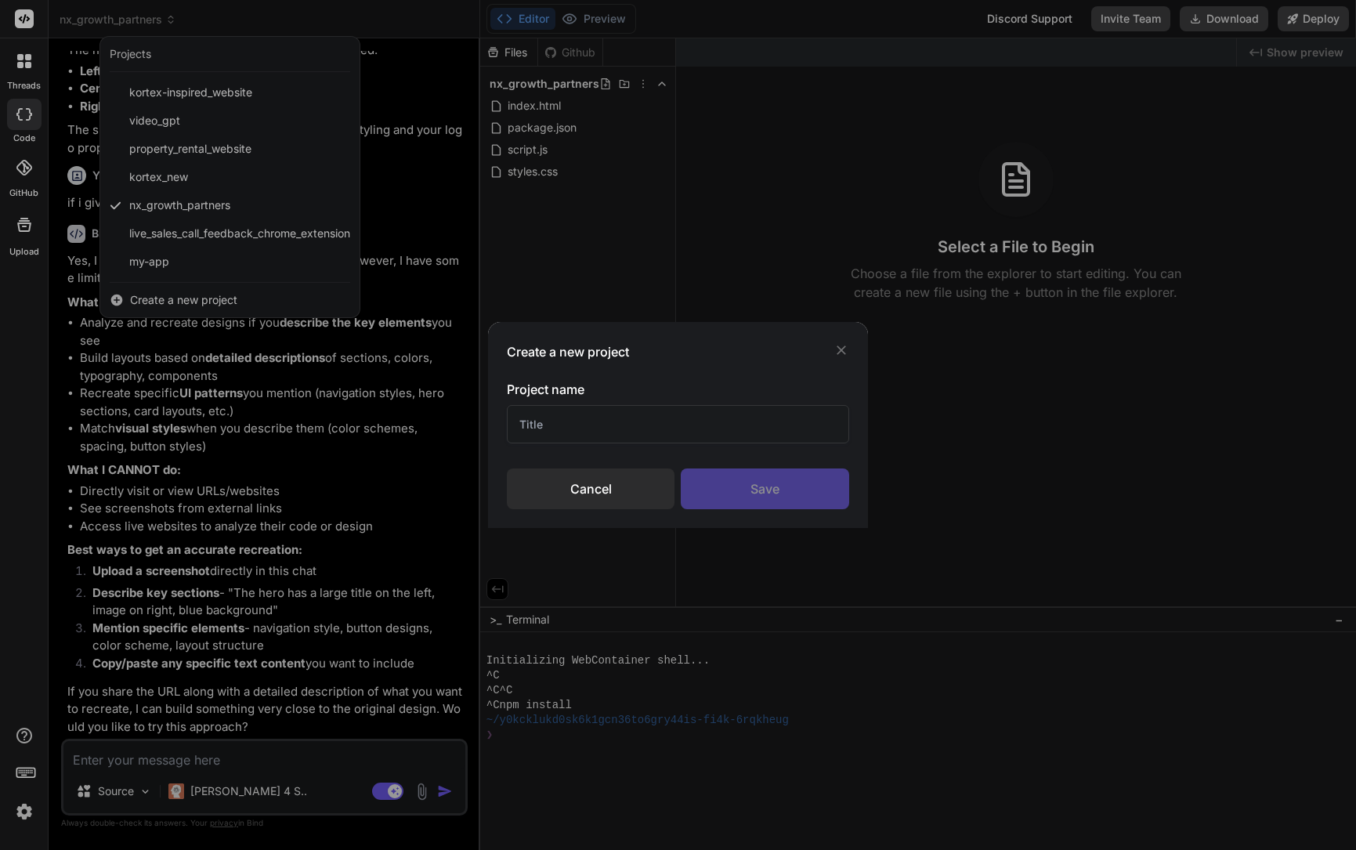
click at [609, 429] on input "text" at bounding box center [678, 424] width 342 height 38
click at [245, 169] on div "Create a new project Project name Cancel Save" at bounding box center [678, 425] width 1356 height 850
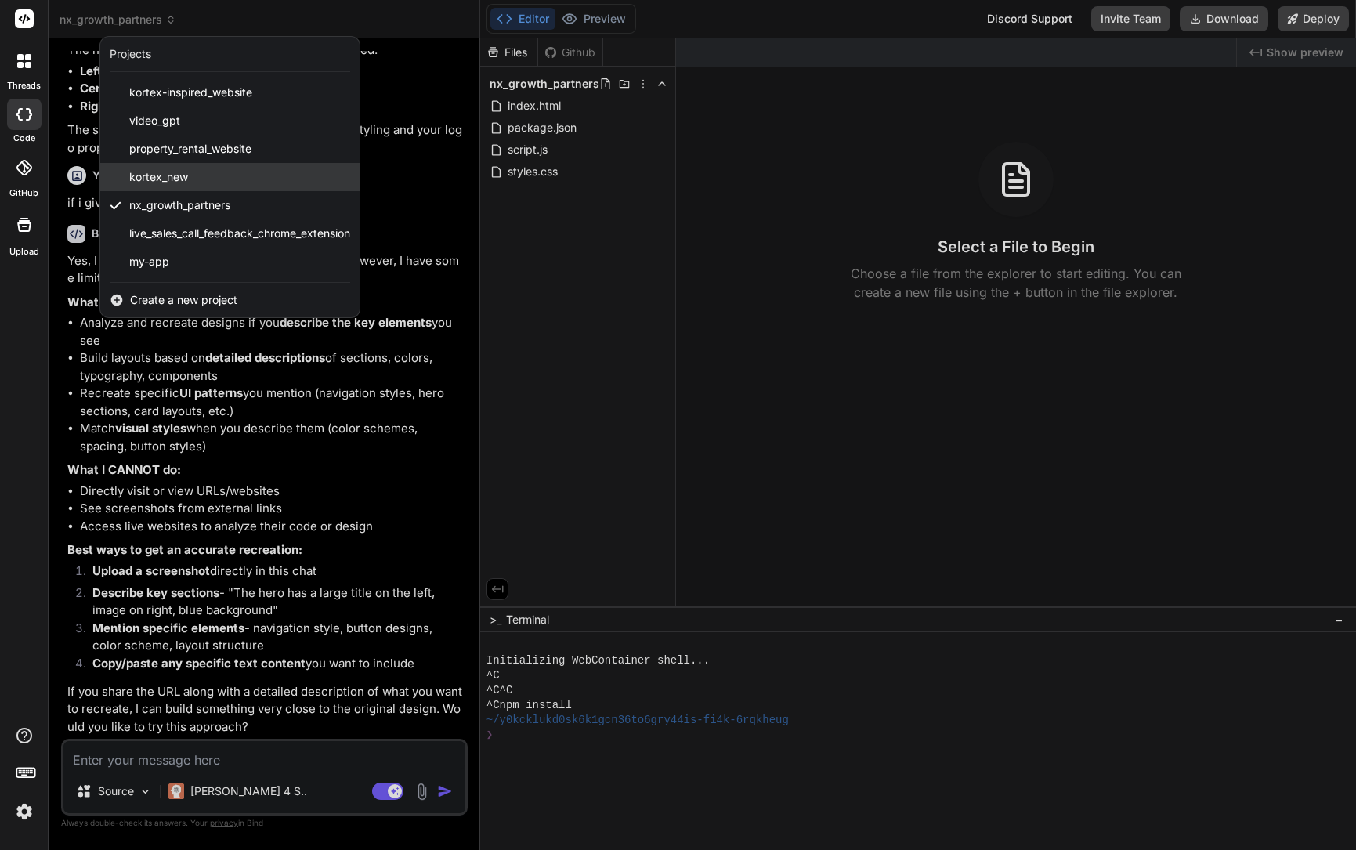
click at [192, 179] on div "kortex_new" at bounding box center [229, 177] width 259 height 28
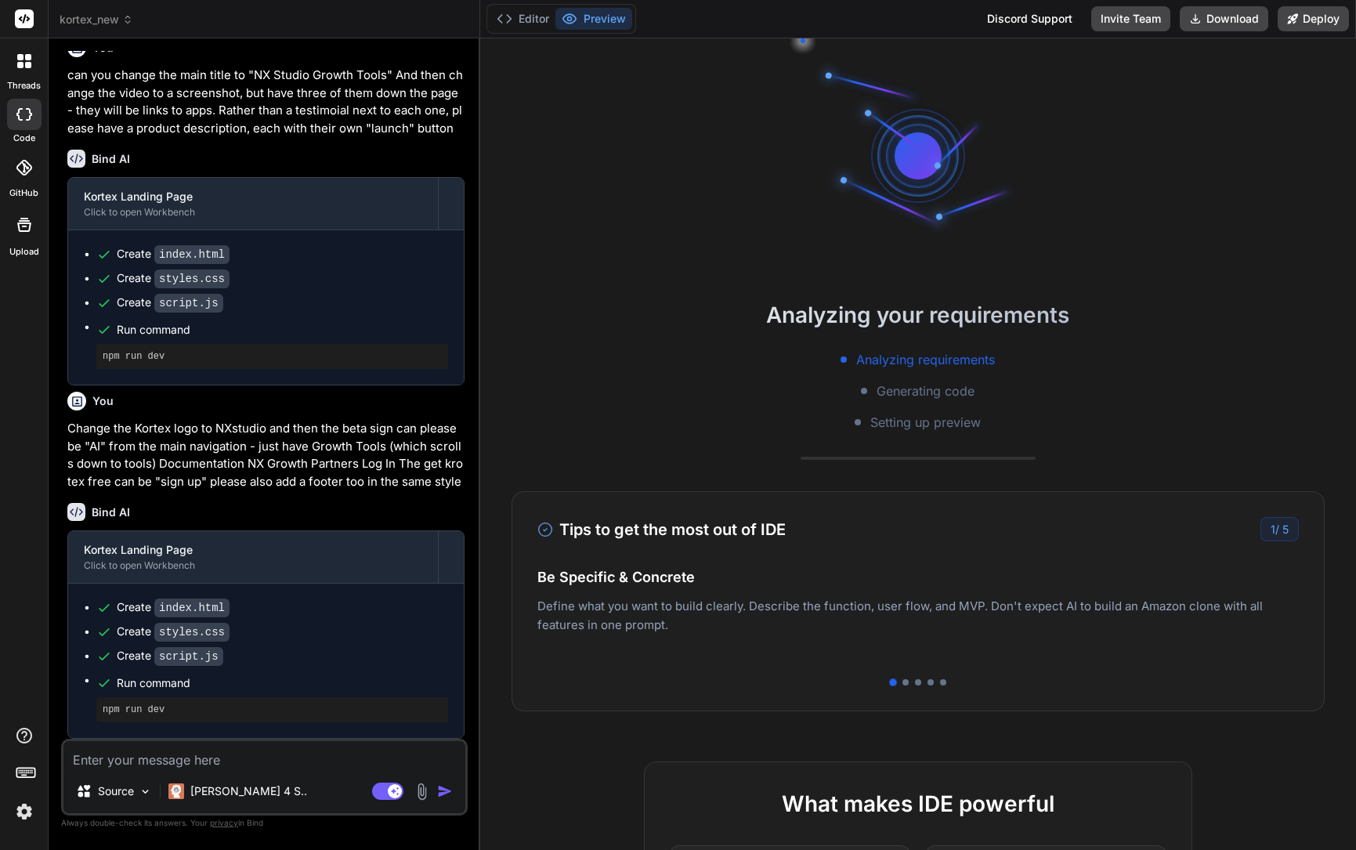
scroll to position [1418, 0]
click at [124, 18] on icon at bounding box center [127, 19] width 11 height 11
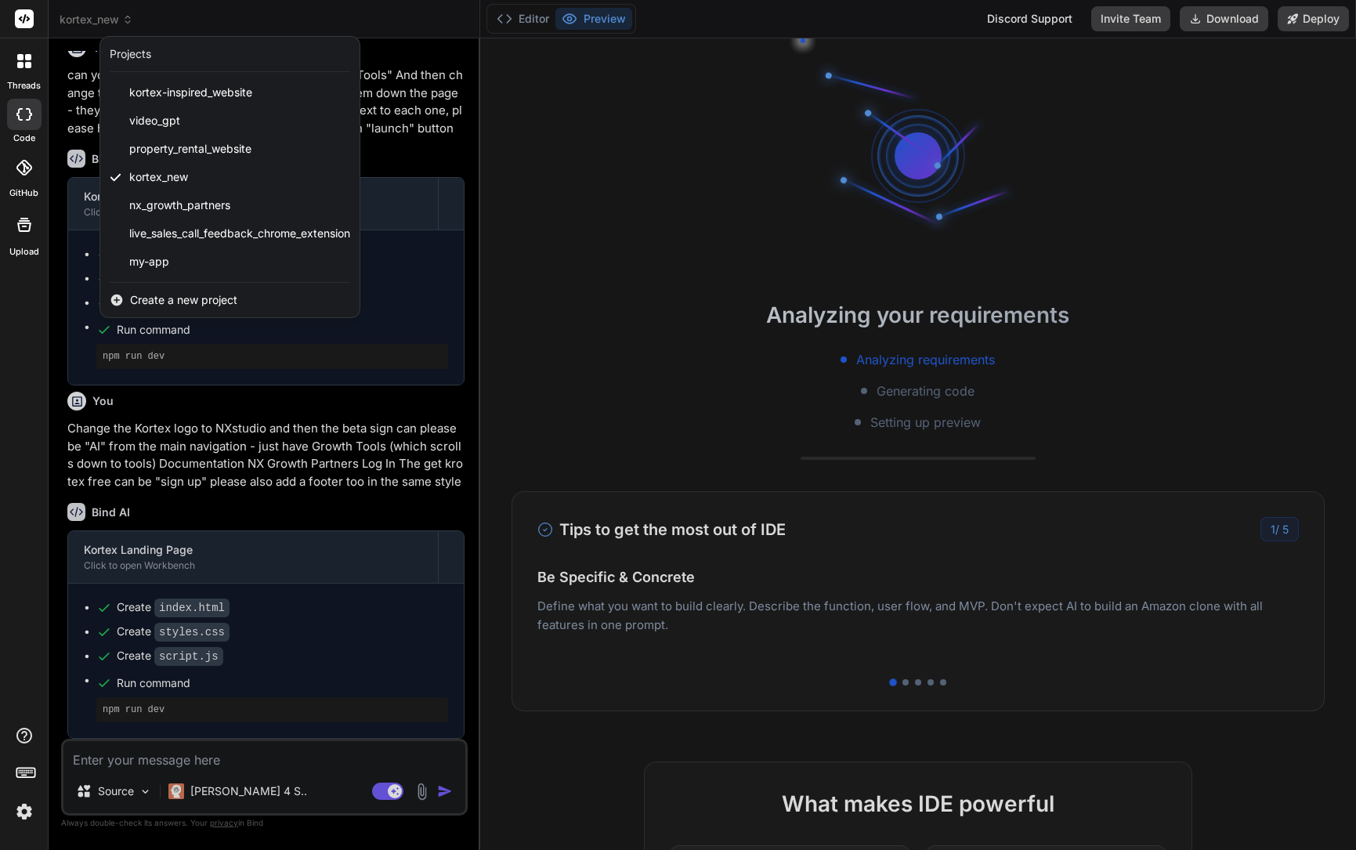
type textarea "x"
